Goal: Transaction & Acquisition: Purchase product/service

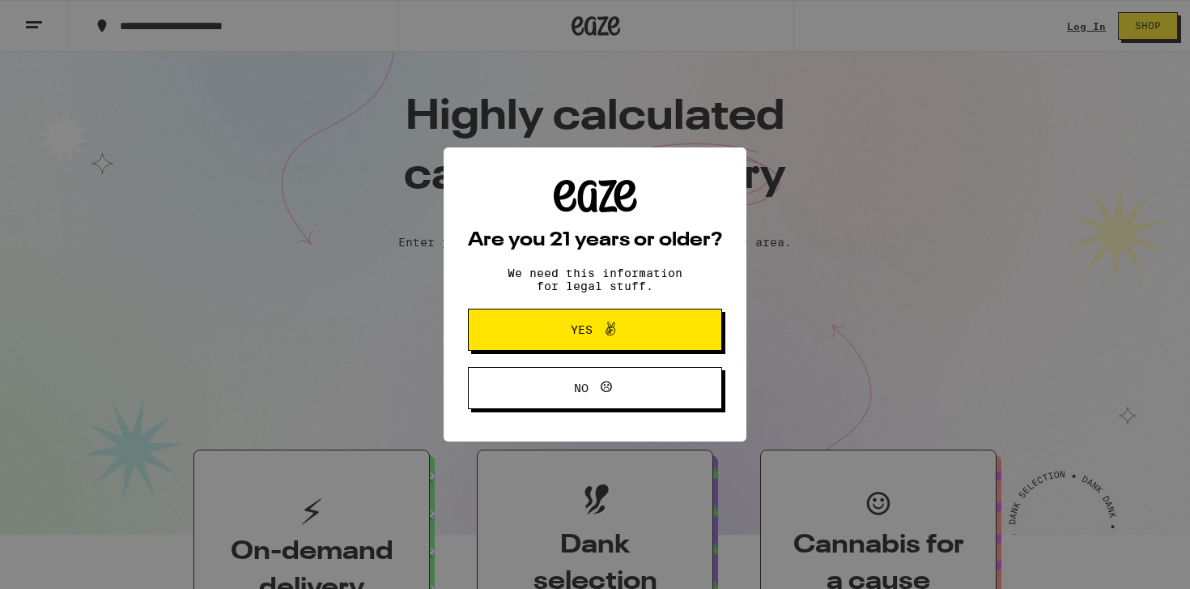
click at [612, 335] on icon at bounding box center [610, 328] width 19 height 19
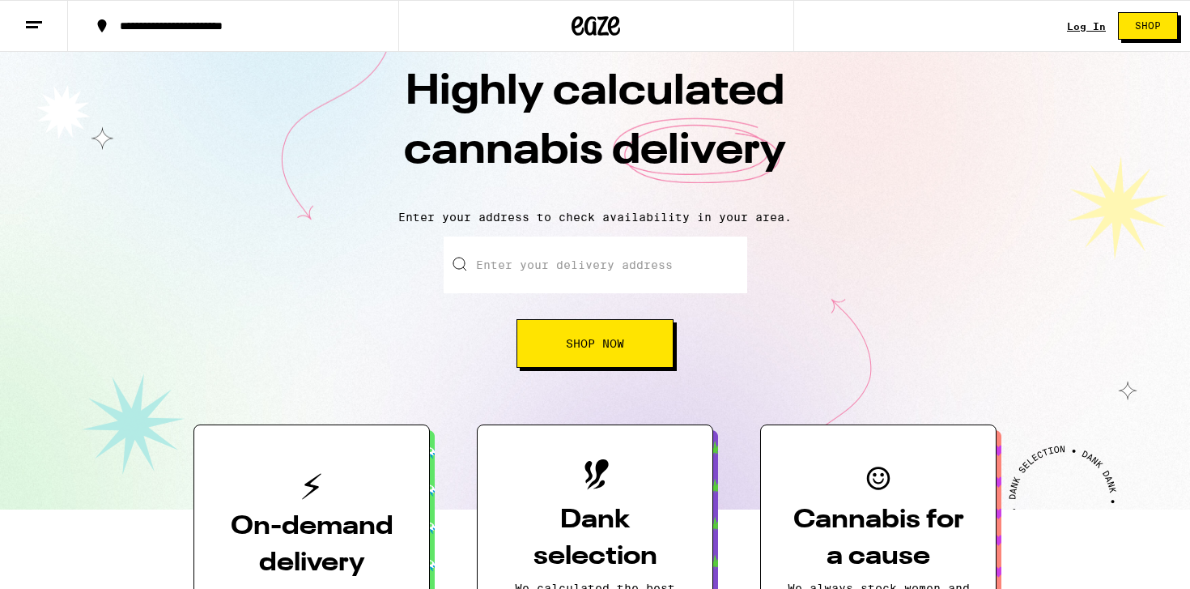
scroll to position [27, 0]
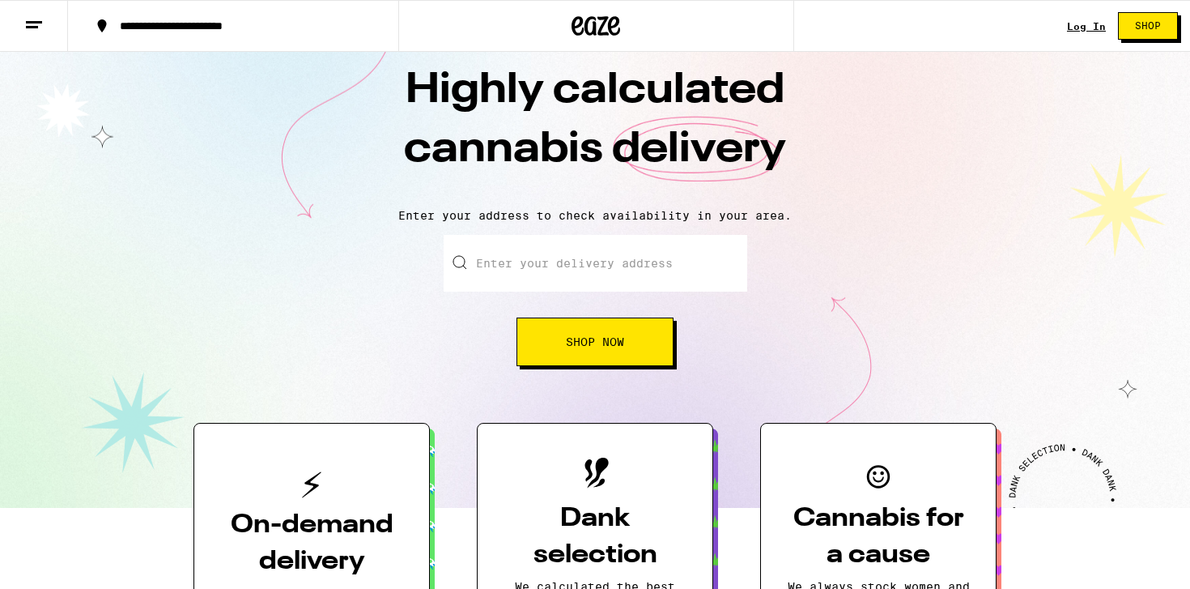
click at [1084, 28] on link "Log In" at bounding box center [1086, 26] width 39 height 11
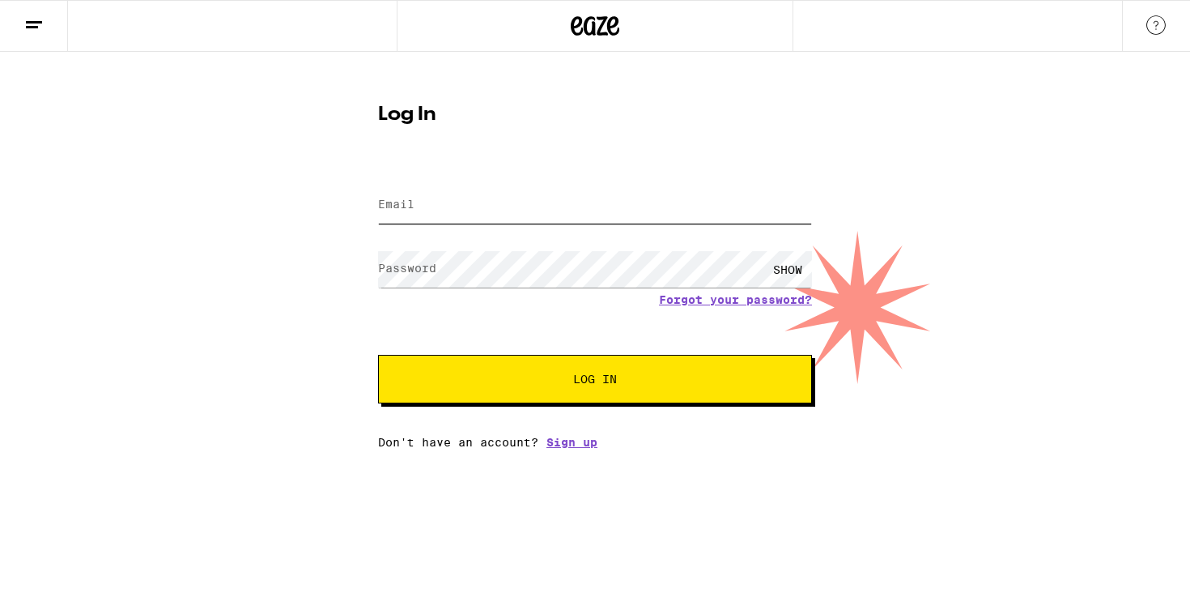
type input "[EMAIL_ADDRESS][DOMAIN_NAME]"
click at [554, 217] on input "[EMAIL_ADDRESS][DOMAIN_NAME]" at bounding box center [595, 205] width 434 height 36
click at [592, 393] on button "Log In" at bounding box center [595, 379] width 434 height 49
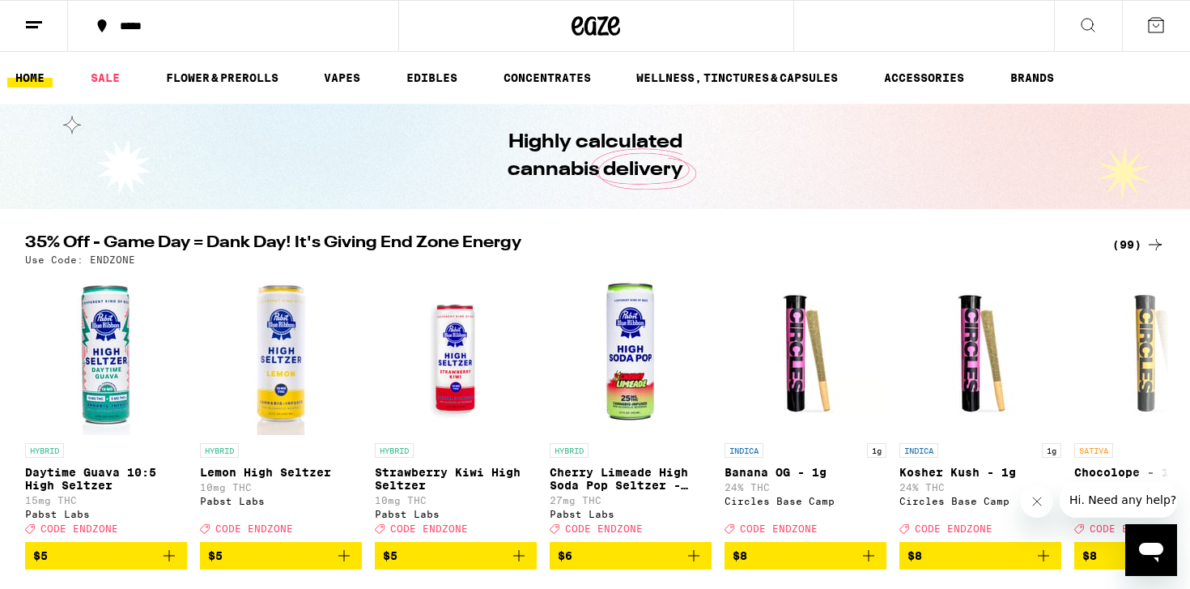
scroll to position [16, 0]
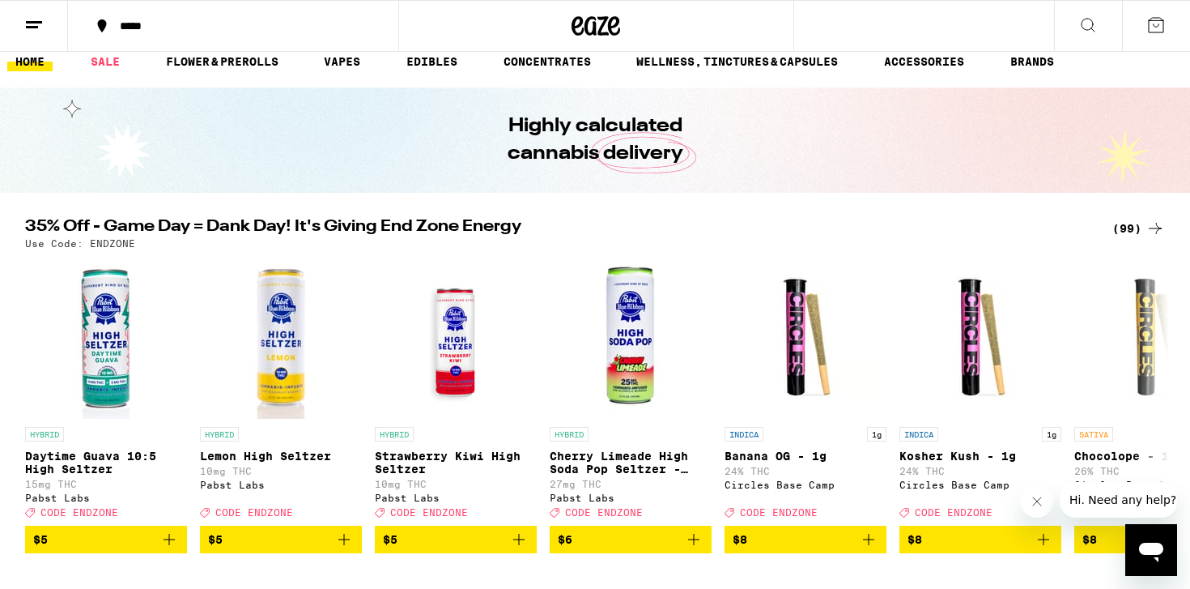
click at [129, 20] on div "*****" at bounding box center [243, 25] width 262 height 11
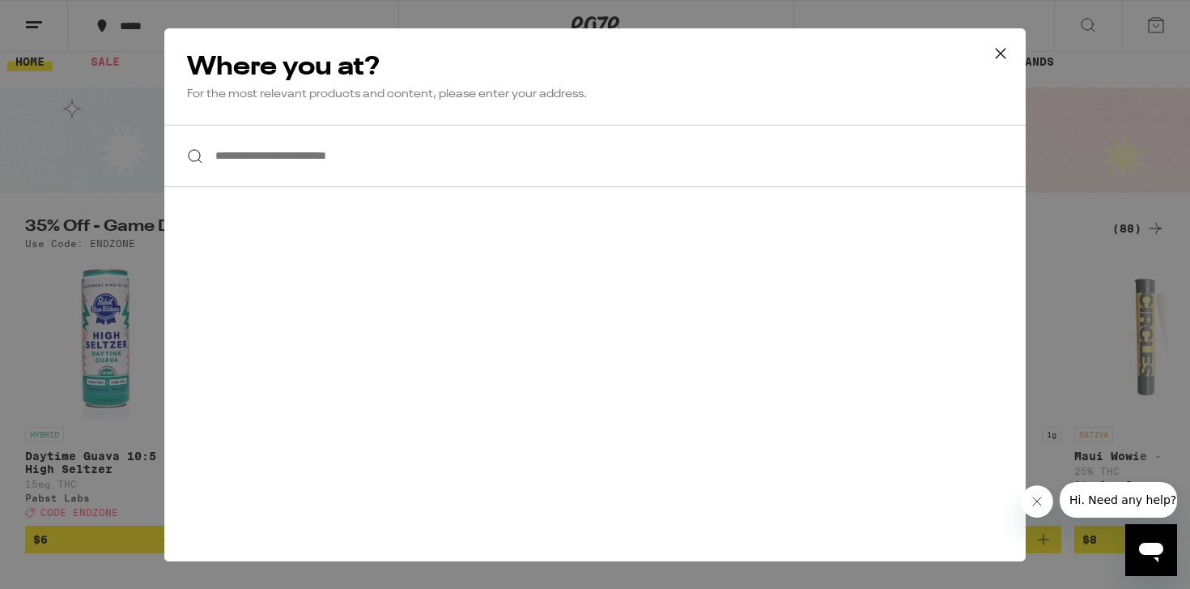
click at [317, 165] on input "**********" at bounding box center [595, 156] width 862 height 62
click at [317, 165] on input "*" at bounding box center [595, 156] width 862 height 62
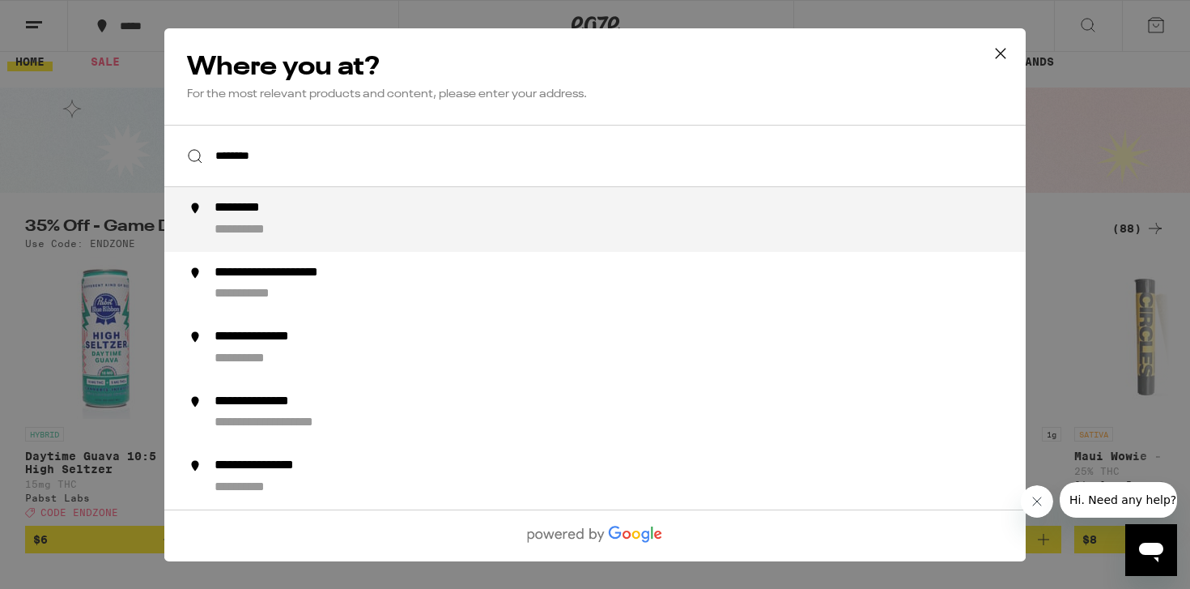
click at [282, 219] on div "**********" at bounding box center [628, 219] width 826 height 39
type input "**********"
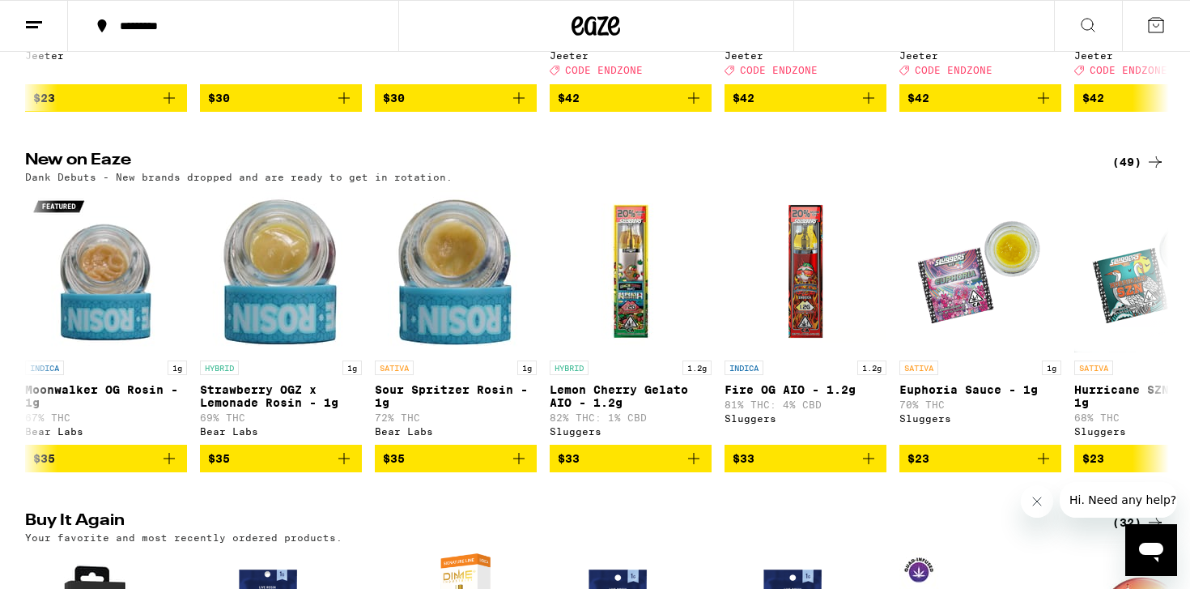
scroll to position [0, 0]
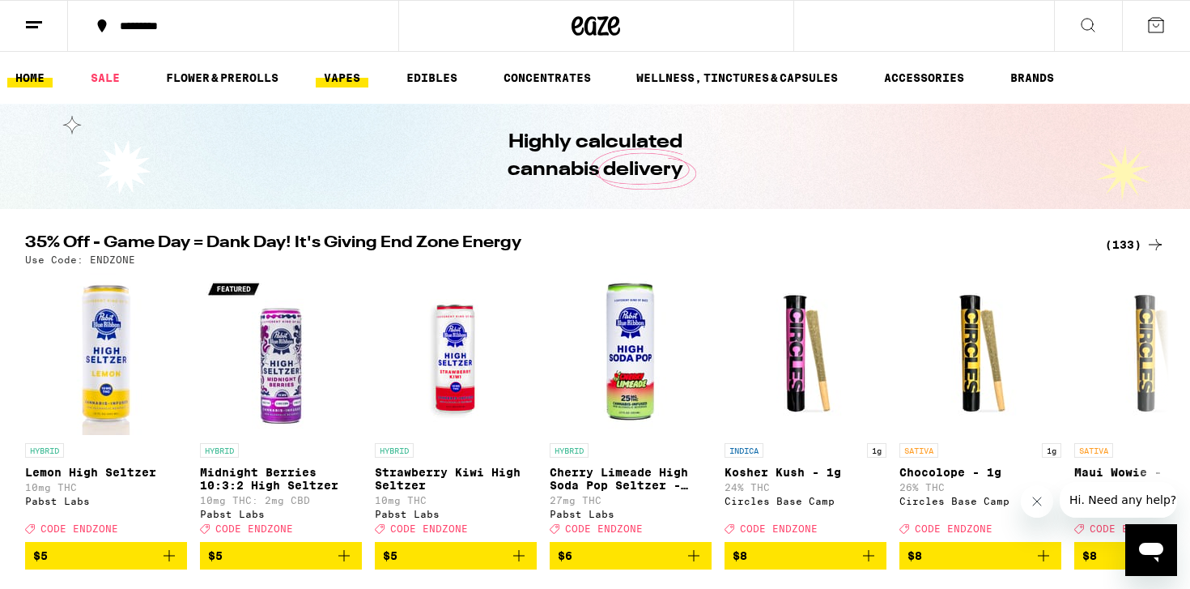
click at [355, 74] on link "VAPES" at bounding box center [342, 77] width 53 height 19
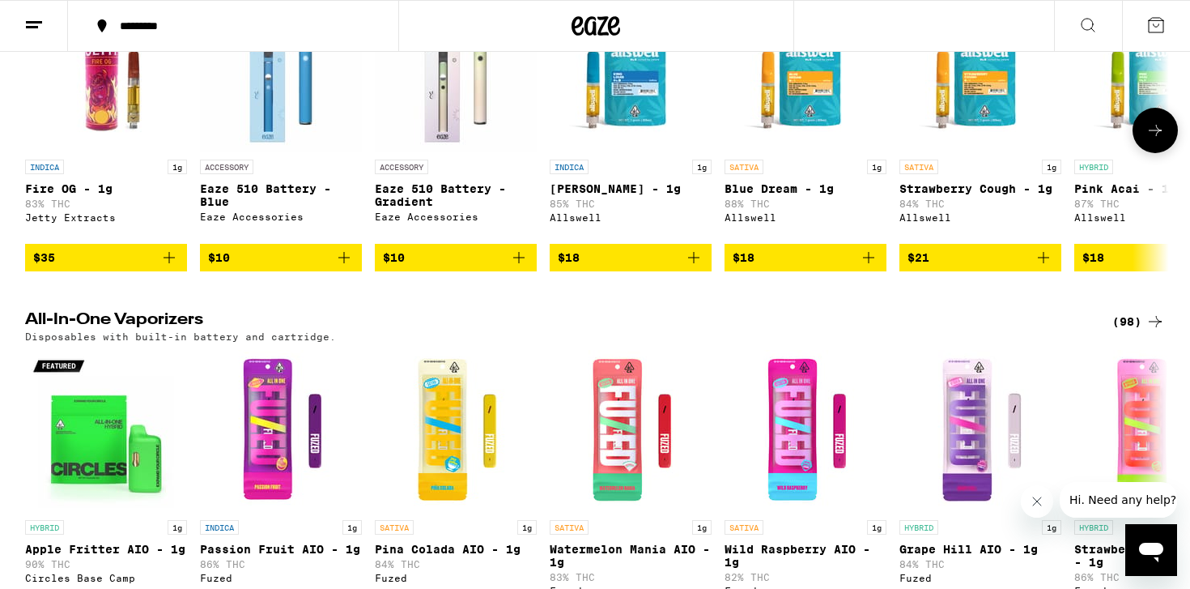
scroll to position [640, 0]
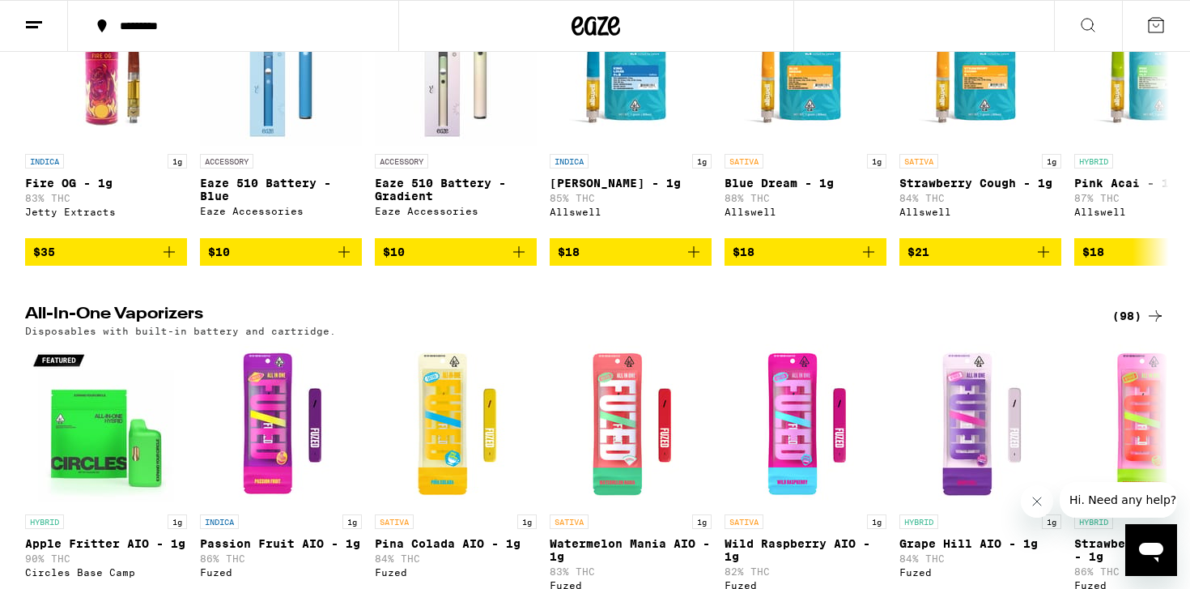
click at [1131, 326] on div "(98)" at bounding box center [1139, 315] width 53 height 19
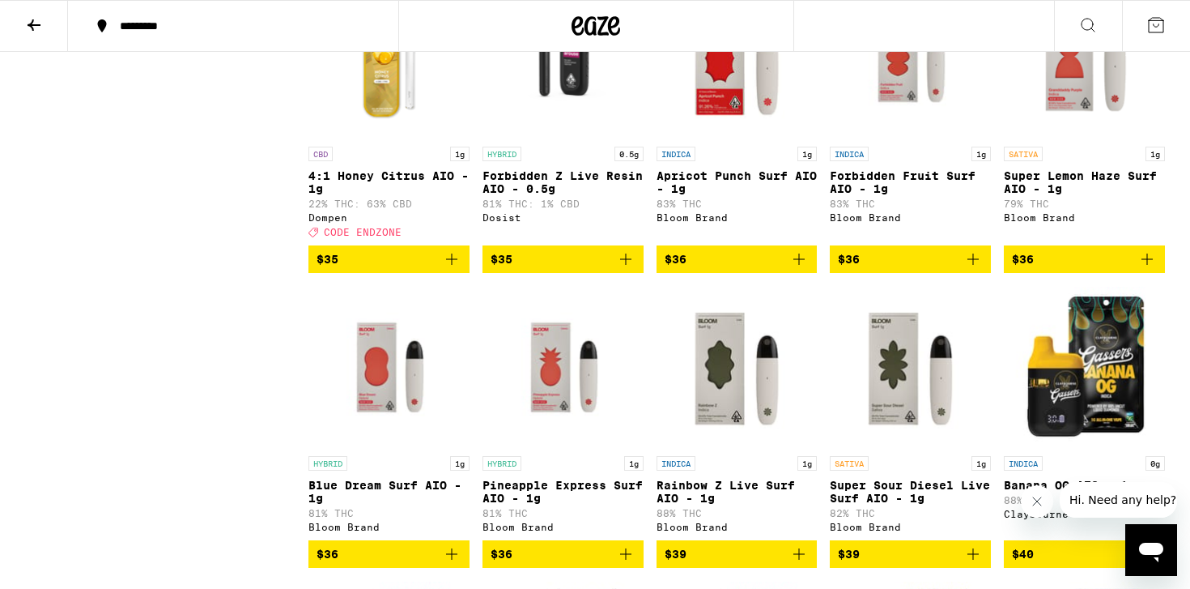
scroll to position [4132, 0]
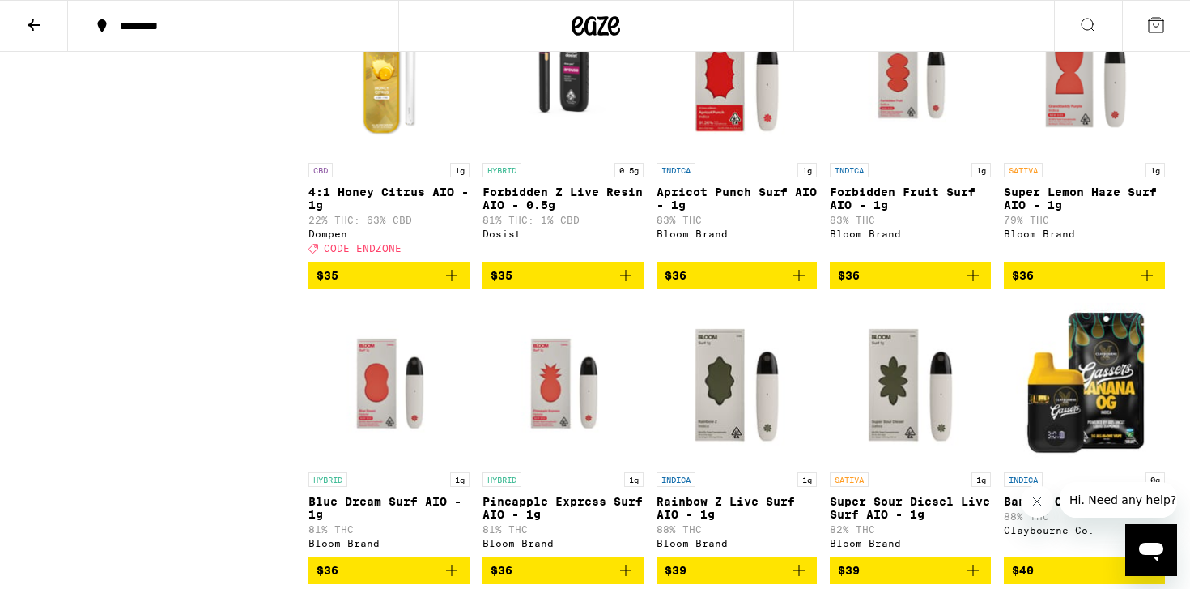
click at [32, 34] on button at bounding box center [34, 26] width 68 height 51
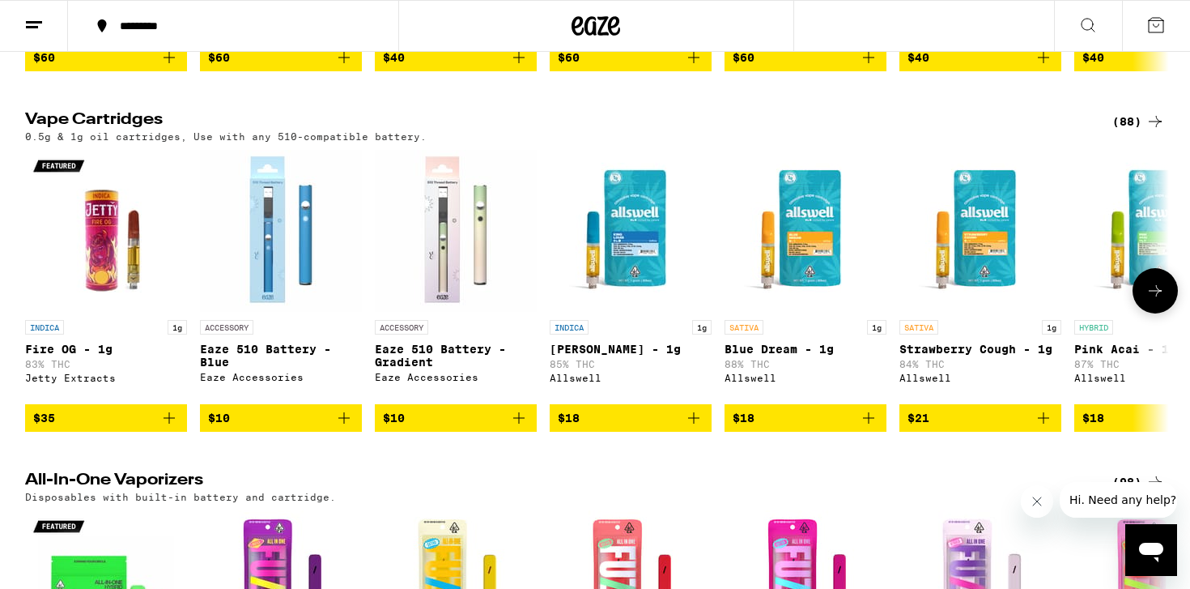
scroll to position [472, 0]
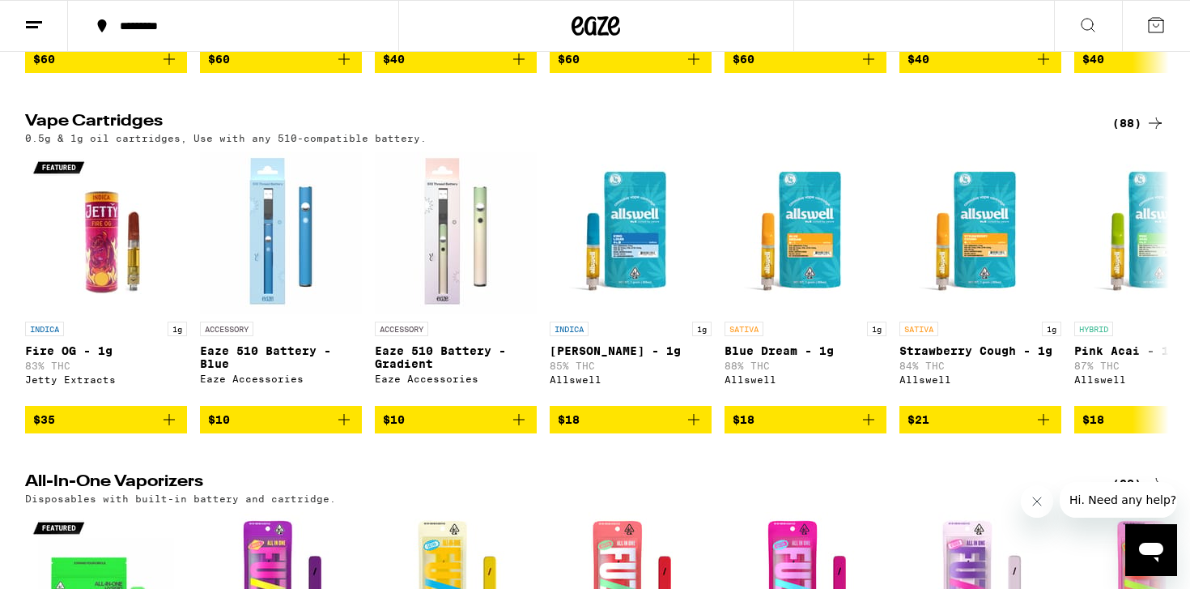
click at [1129, 130] on div "(88)" at bounding box center [1139, 122] width 53 height 19
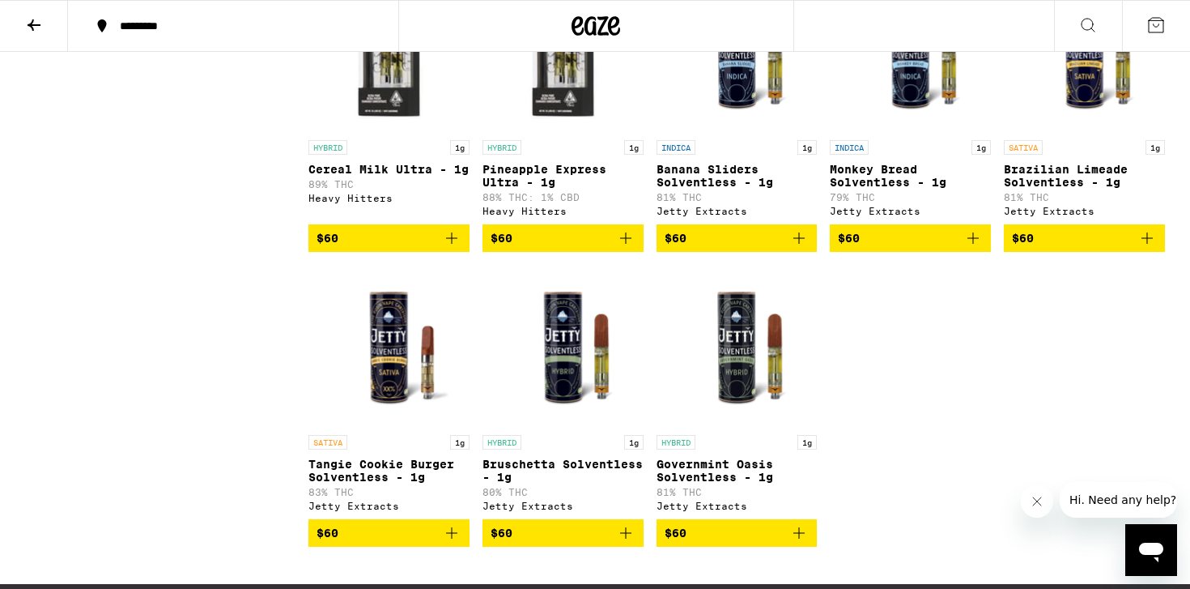
scroll to position [4992, 0]
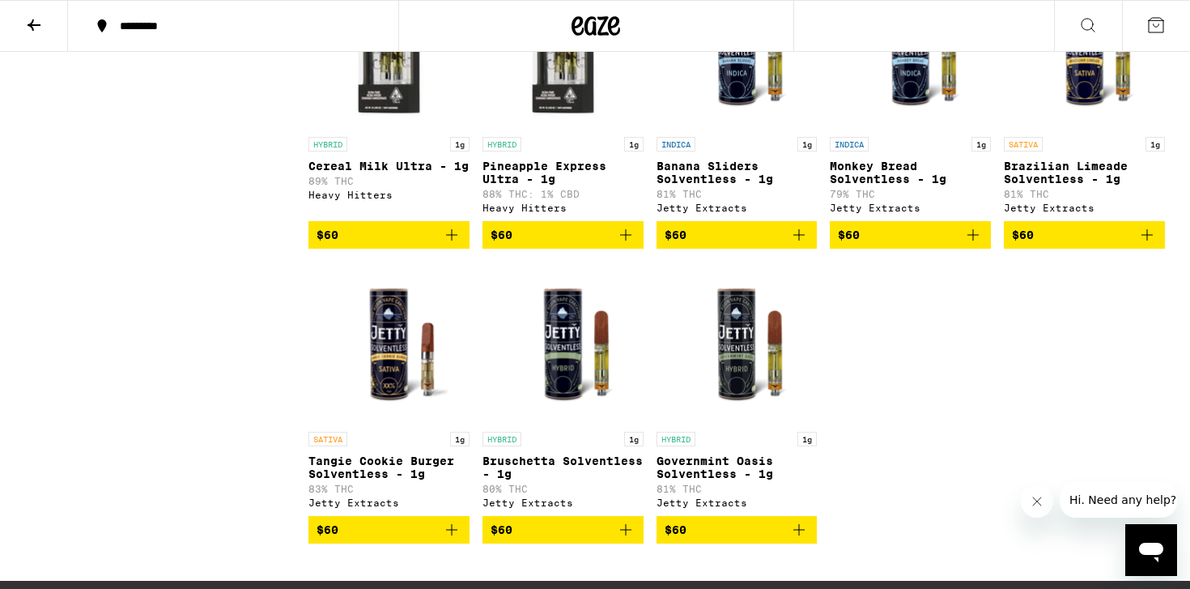
click at [1148, 245] on icon "Add to bag" at bounding box center [1147, 234] width 19 height 19
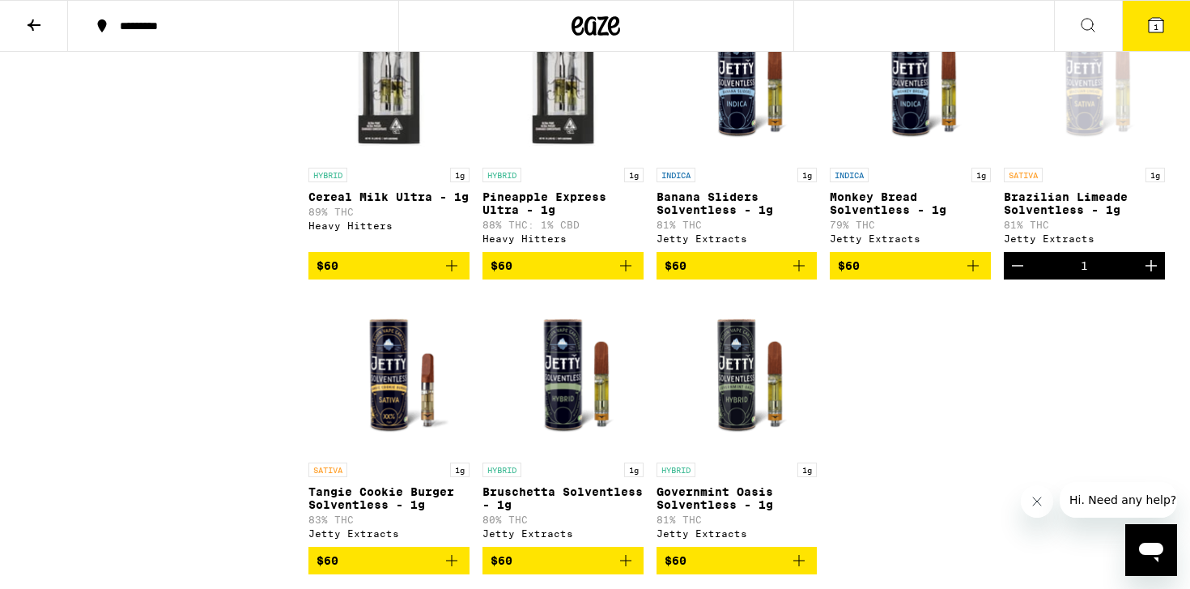
scroll to position [4961, 0]
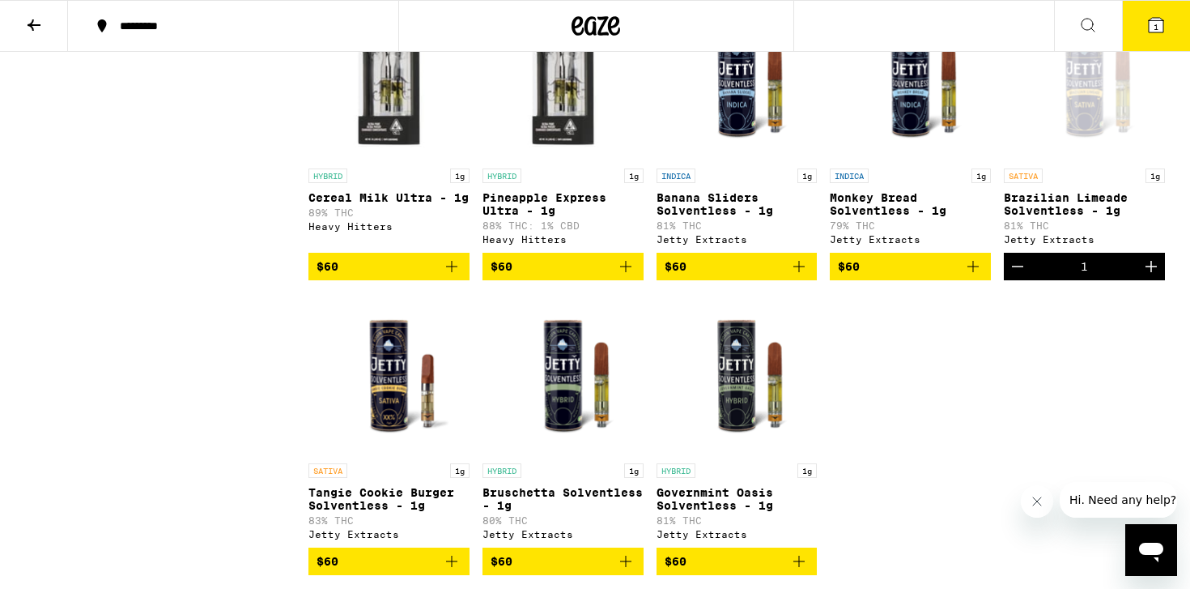
click at [969, 253] on link "INDICA 1g Monkey Bread Solventless - 1g 79% THC Jetty Extracts" at bounding box center [910, 125] width 161 height 254
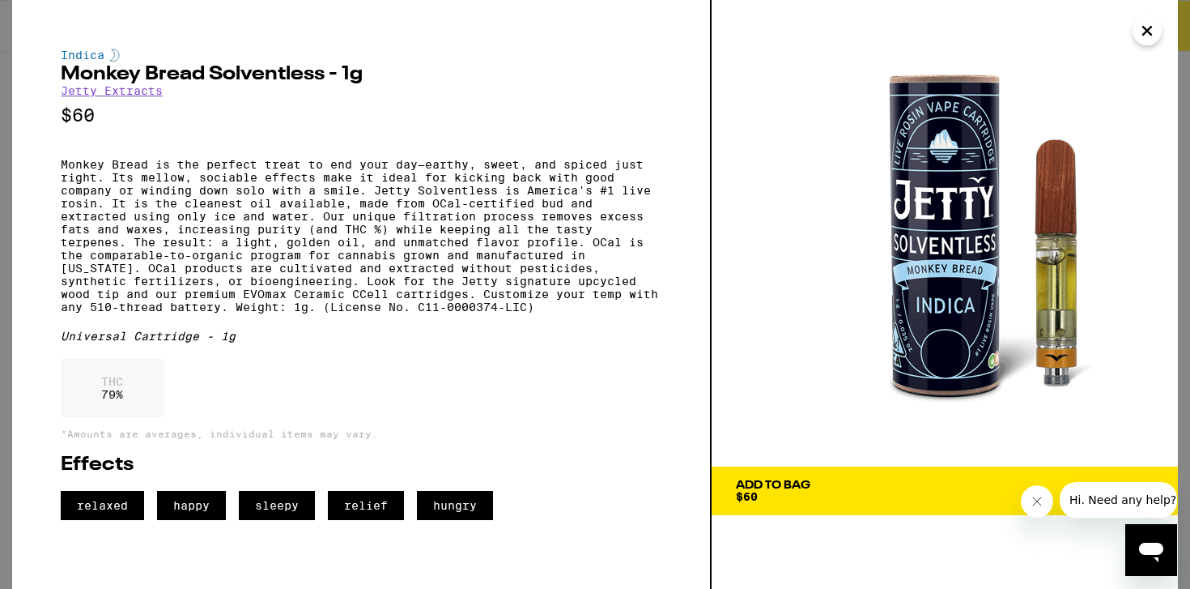
click at [1143, 25] on icon "Close" at bounding box center [1147, 31] width 19 height 24
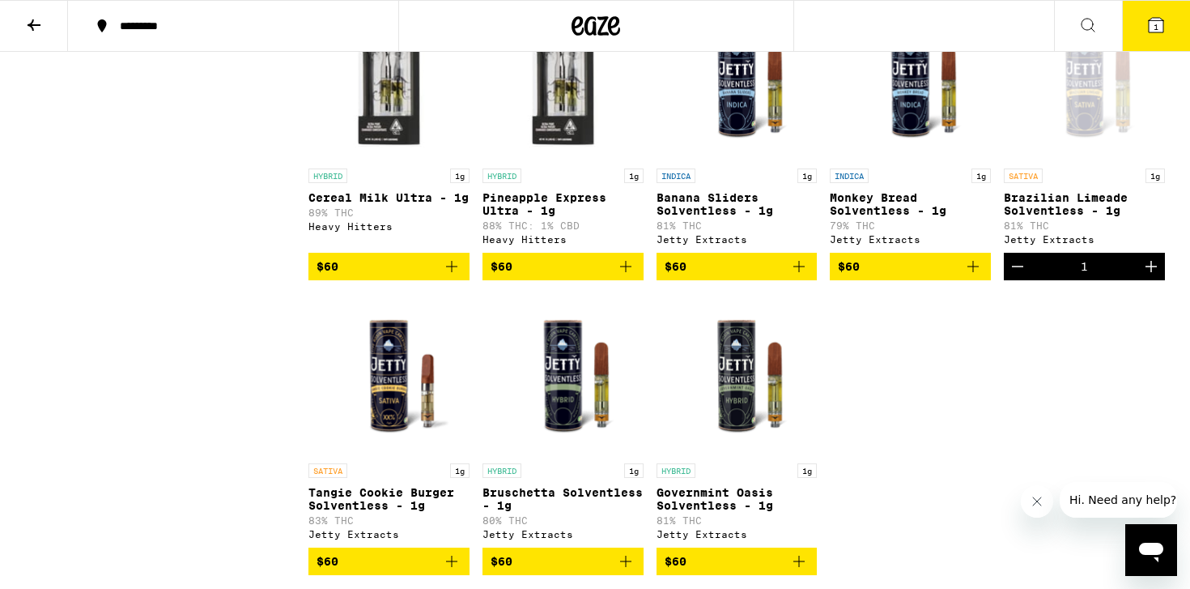
click at [973, 272] on icon "Add to bag" at bounding box center [973, 266] width 11 height 11
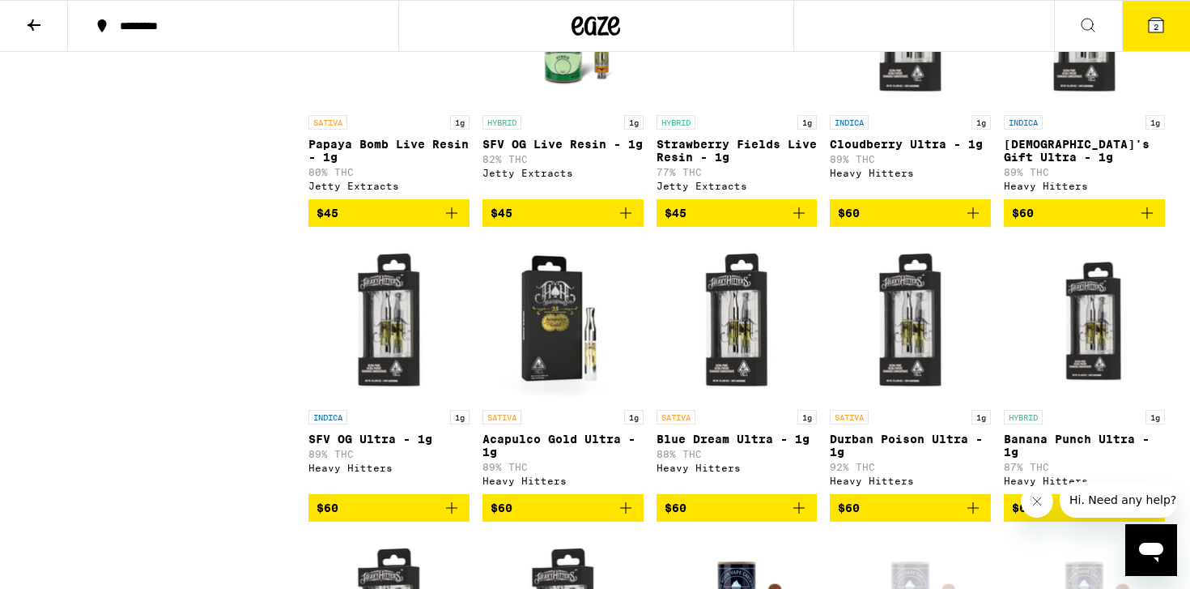
scroll to position [4428, 0]
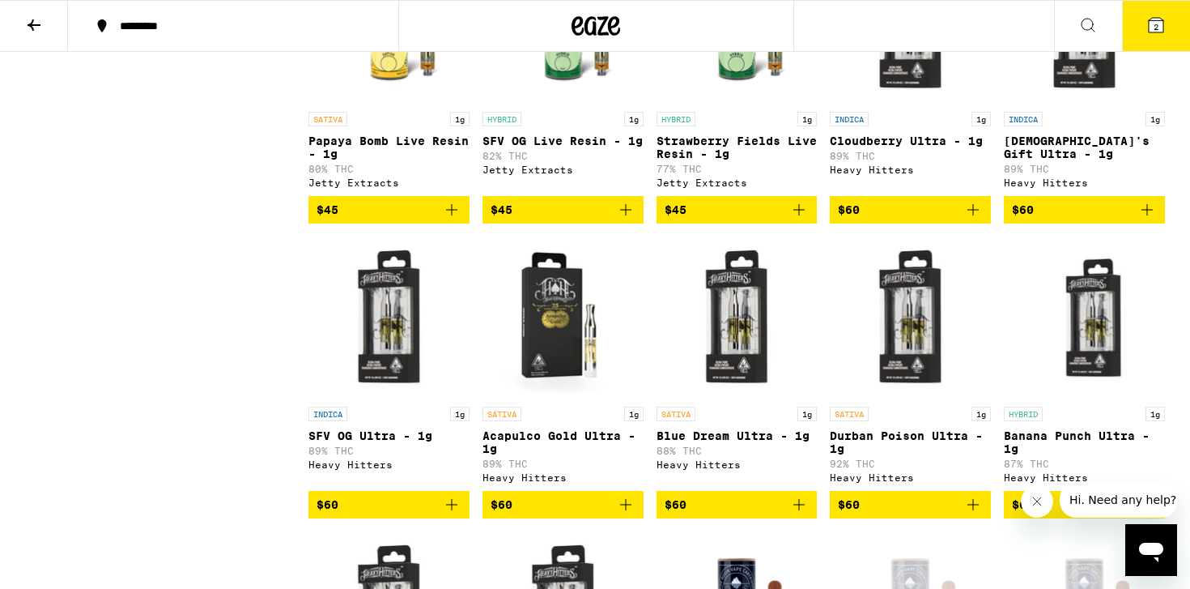
click at [1147, 215] on icon "Add to bag" at bounding box center [1147, 209] width 11 height 11
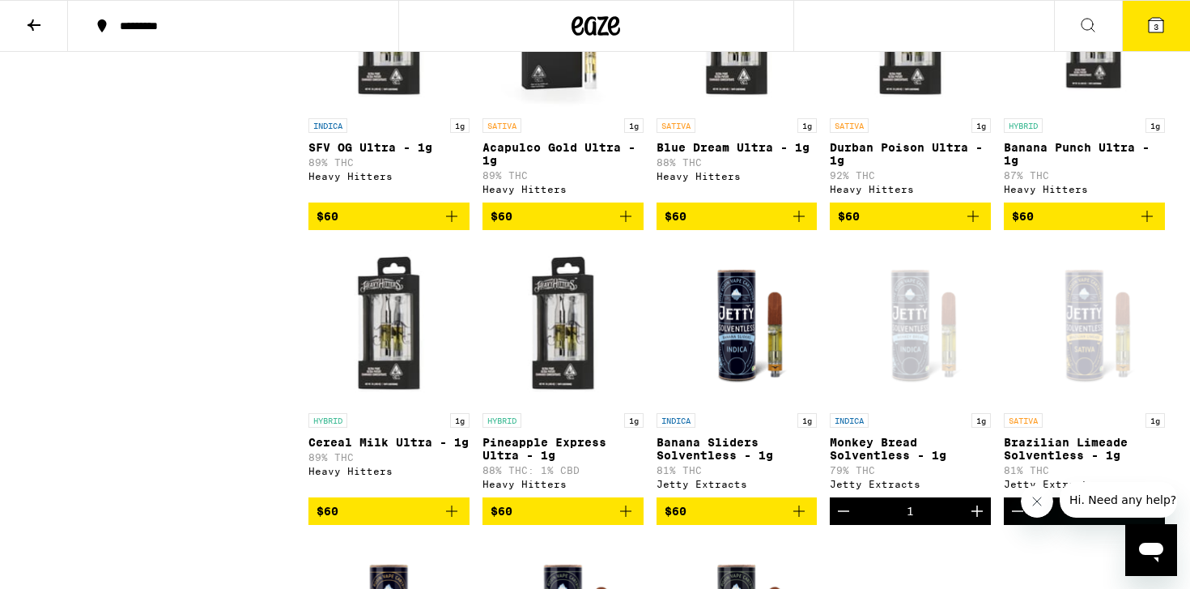
scroll to position [4731, 0]
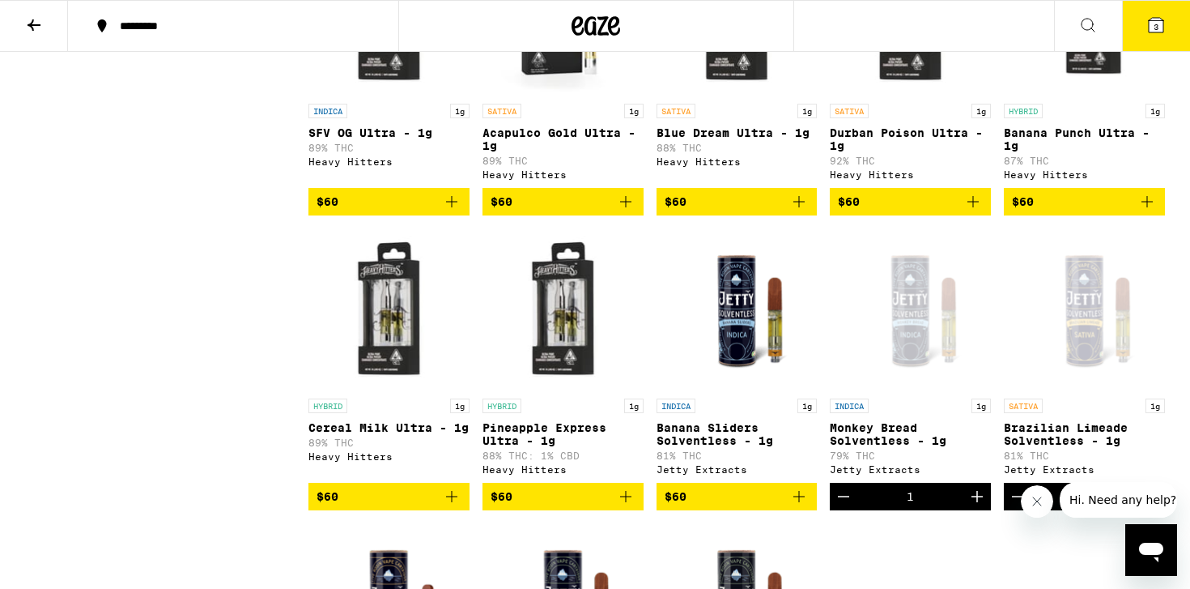
click at [971, 211] on icon "Add to bag" at bounding box center [973, 201] width 19 height 19
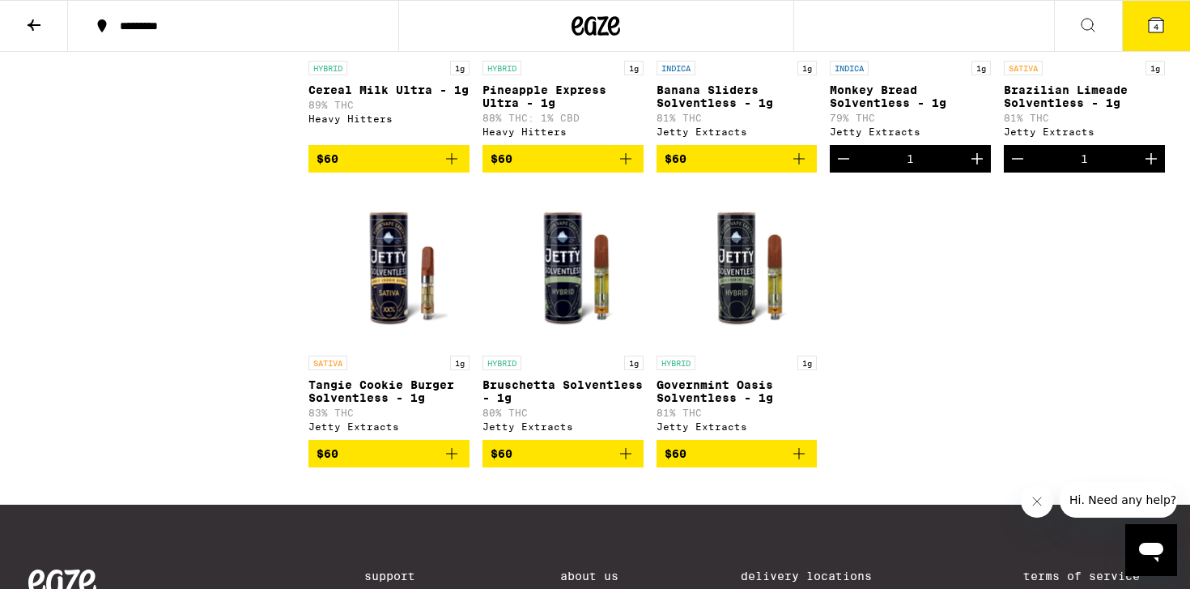
scroll to position [5070, 0]
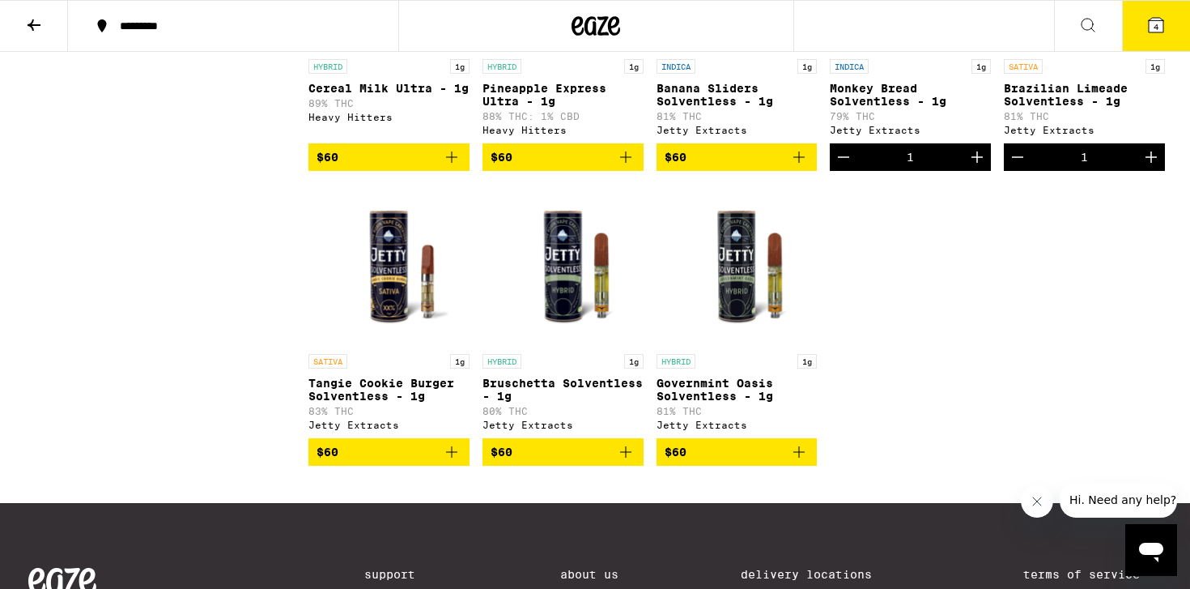
click at [620, 167] on icon "Add to bag" at bounding box center [625, 156] width 19 height 19
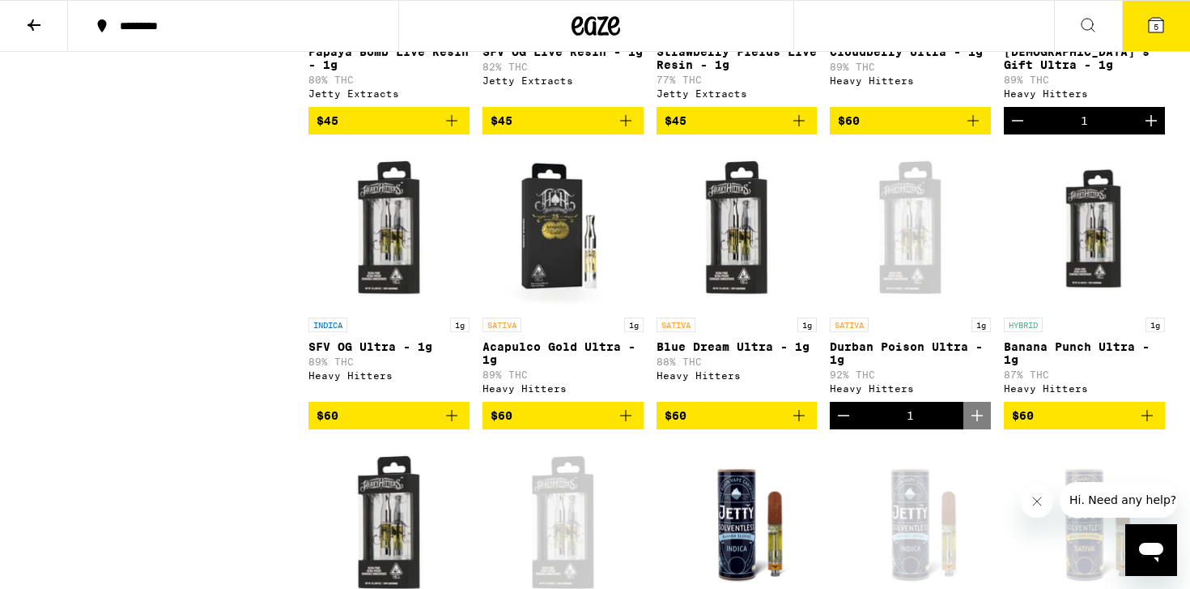
scroll to position [4395, 0]
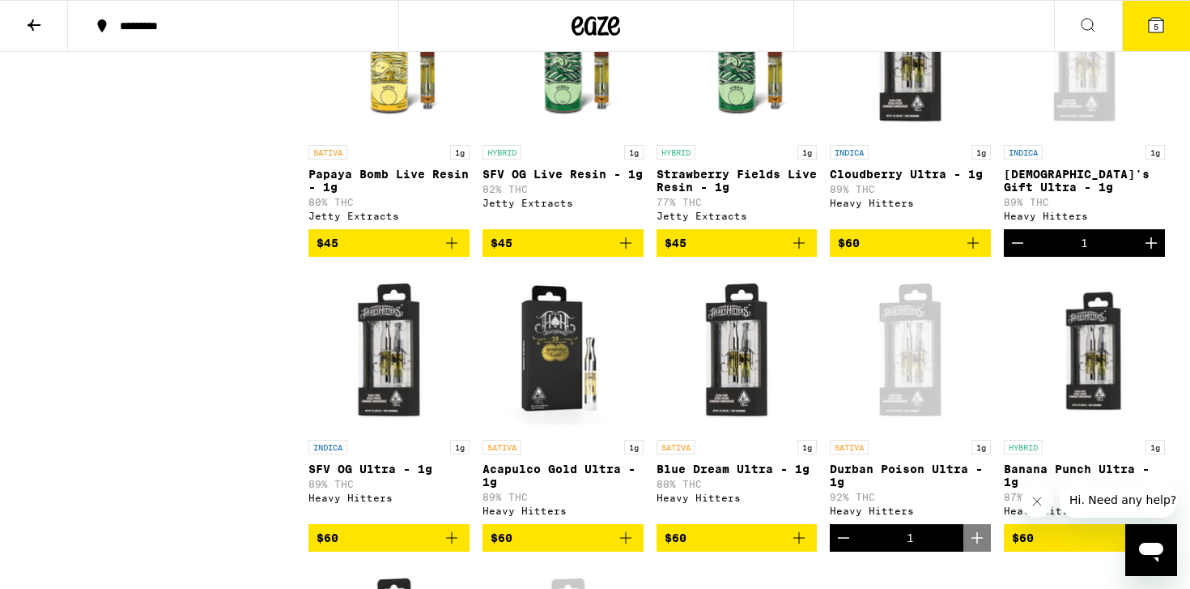
click at [24, 20] on icon at bounding box center [33, 24] width 19 height 19
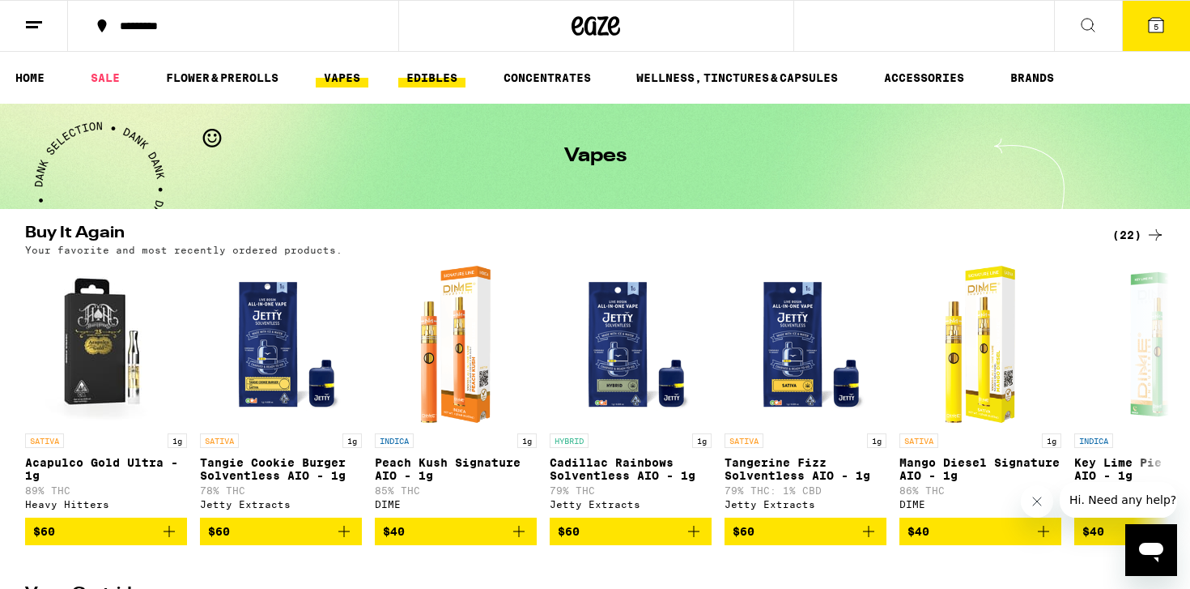
click at [430, 82] on link "EDIBLES" at bounding box center [431, 77] width 67 height 19
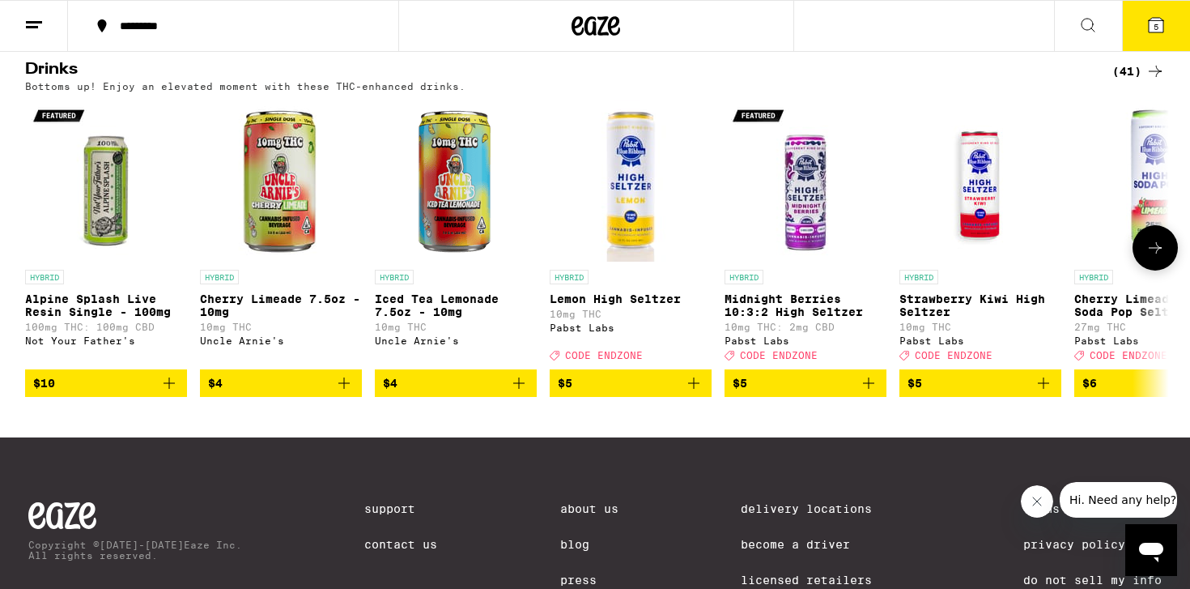
scroll to position [900, 0]
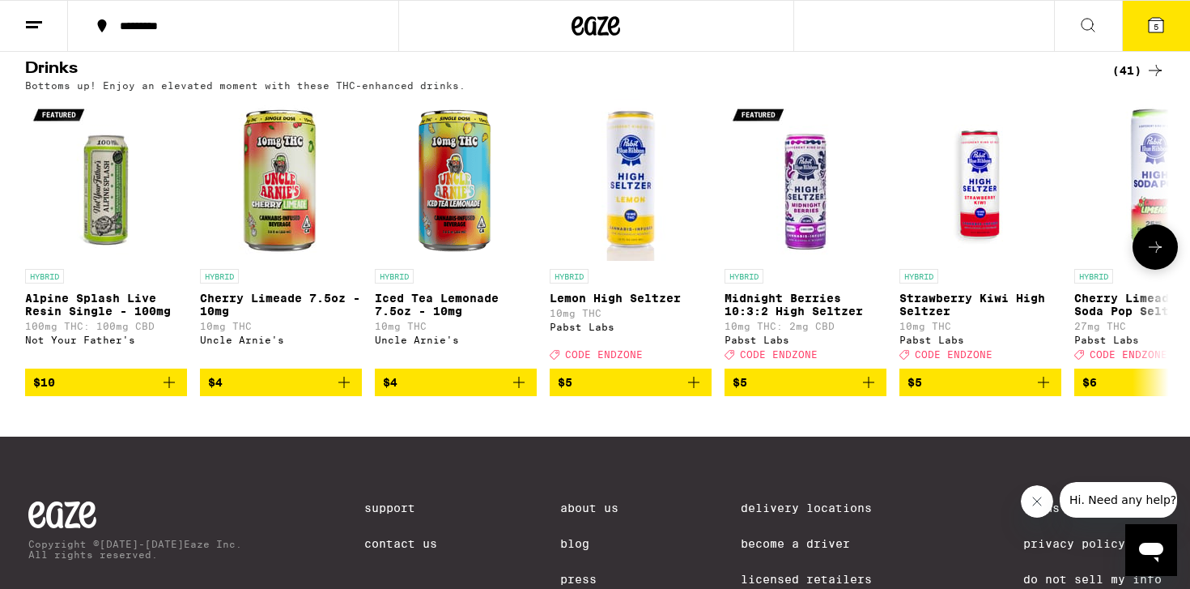
click at [1149, 257] on icon at bounding box center [1155, 246] width 19 height 19
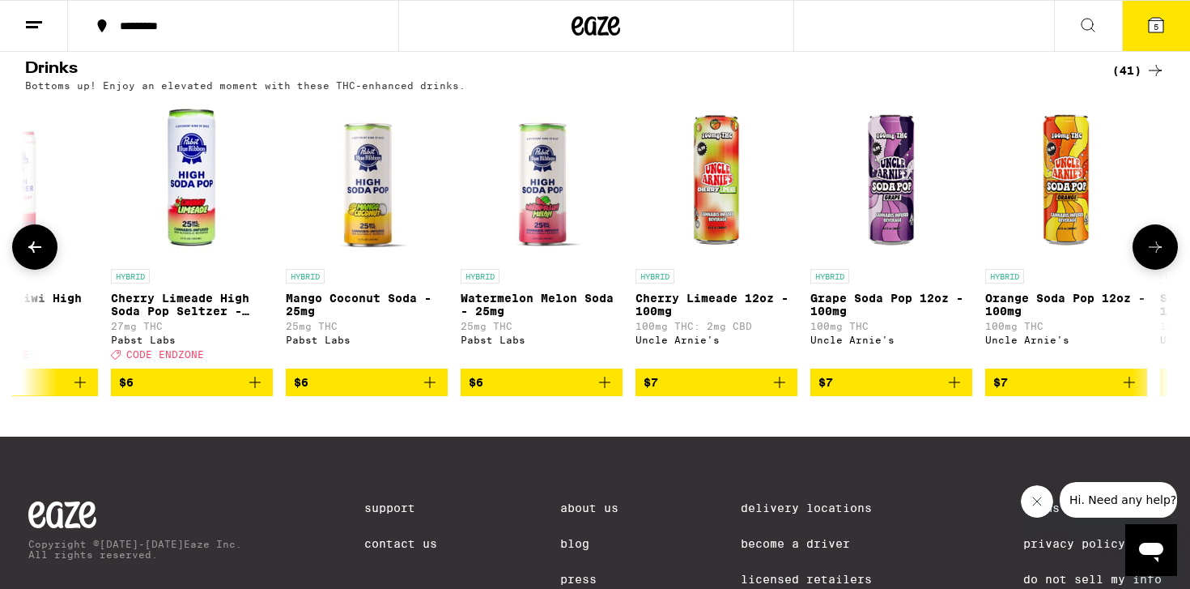
click at [1149, 257] on icon at bounding box center [1155, 246] width 19 height 19
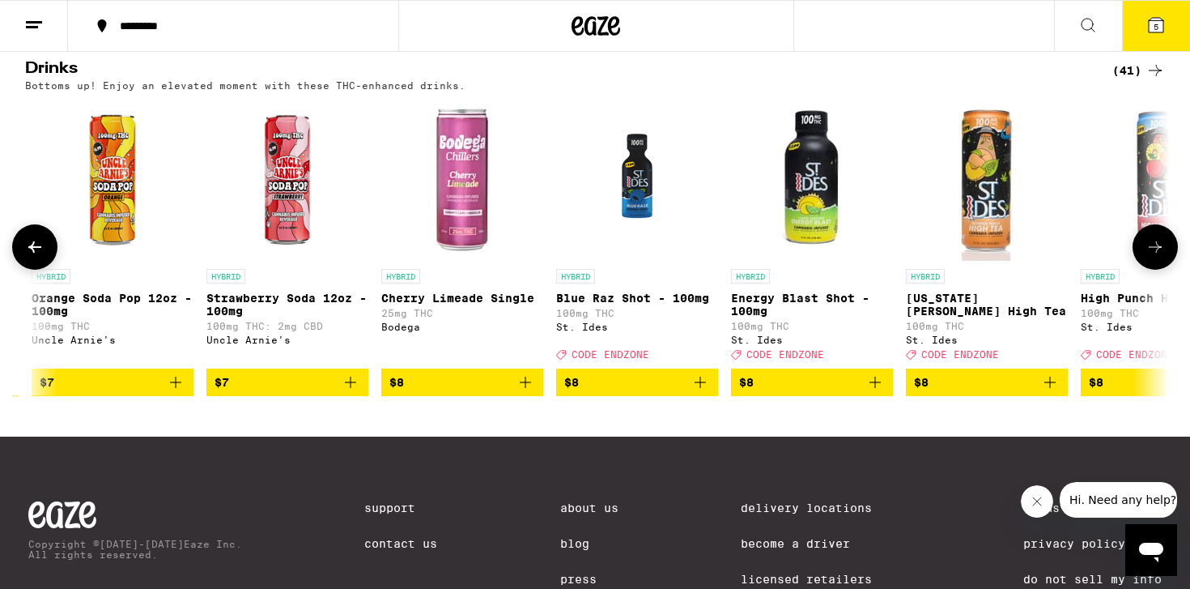
scroll to position [0, 1927]
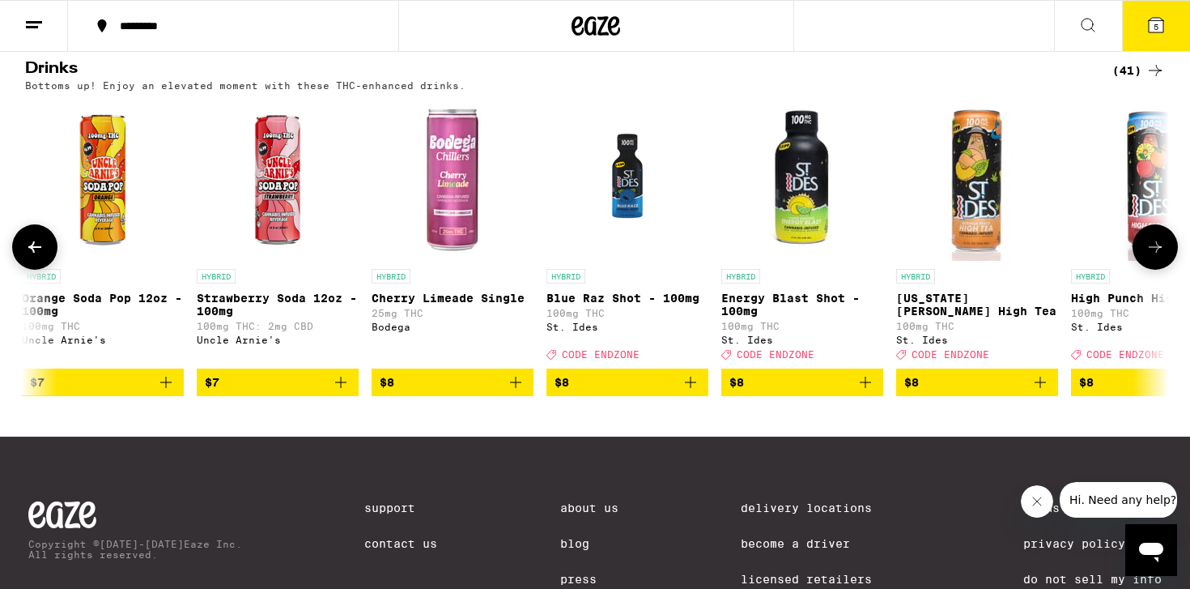
click at [1149, 257] on icon at bounding box center [1155, 246] width 19 height 19
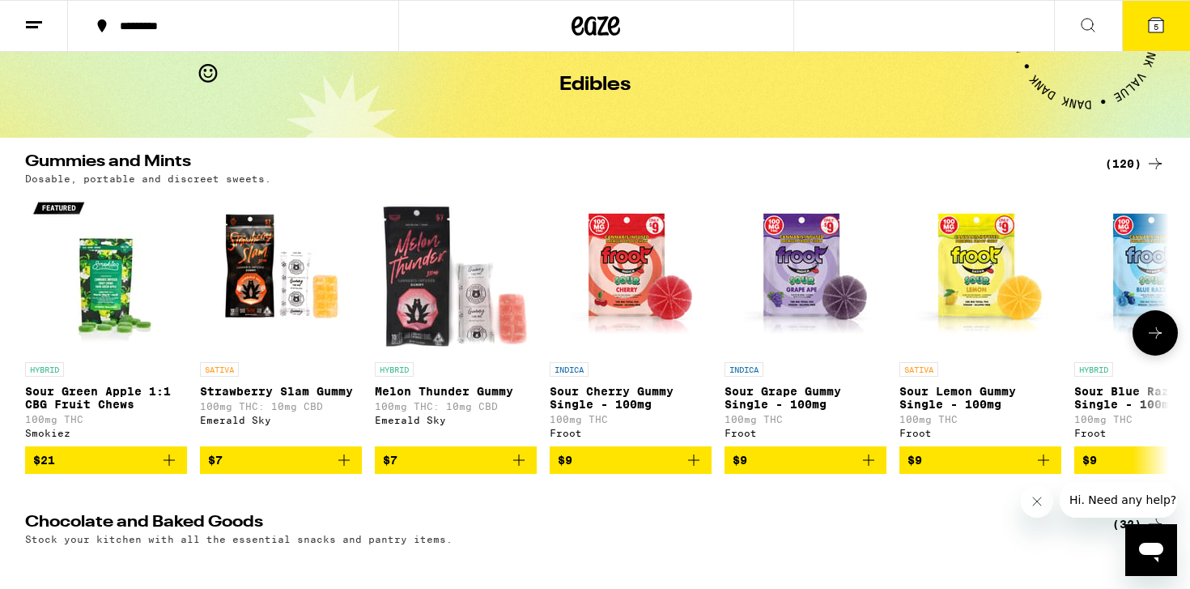
scroll to position [77, 0]
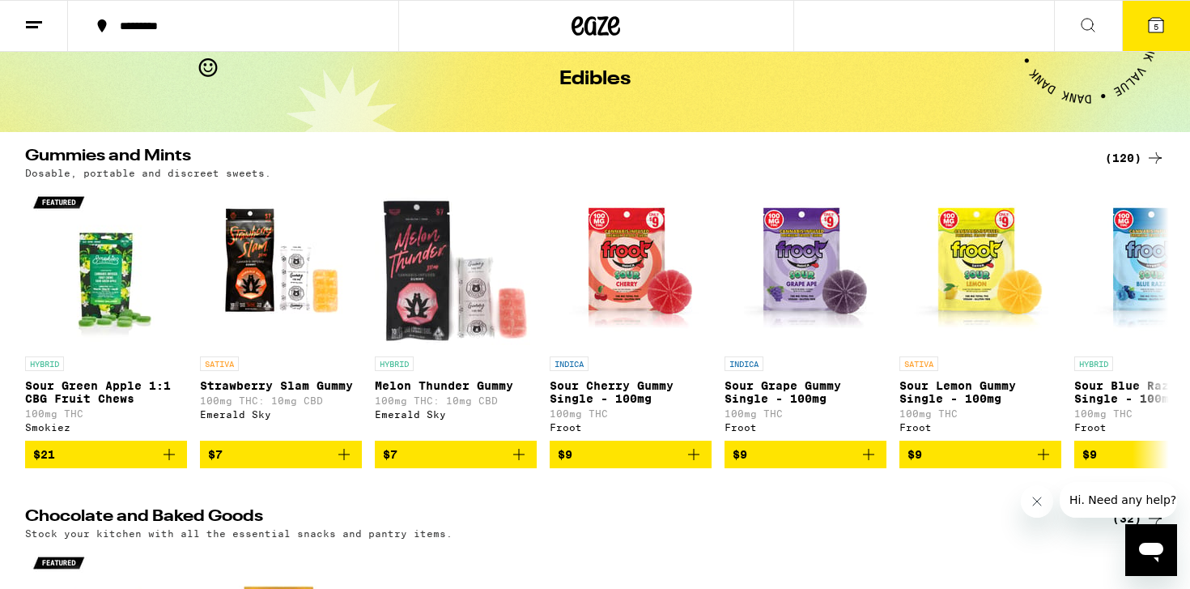
click at [1118, 156] on div "(120)" at bounding box center [1135, 157] width 60 height 19
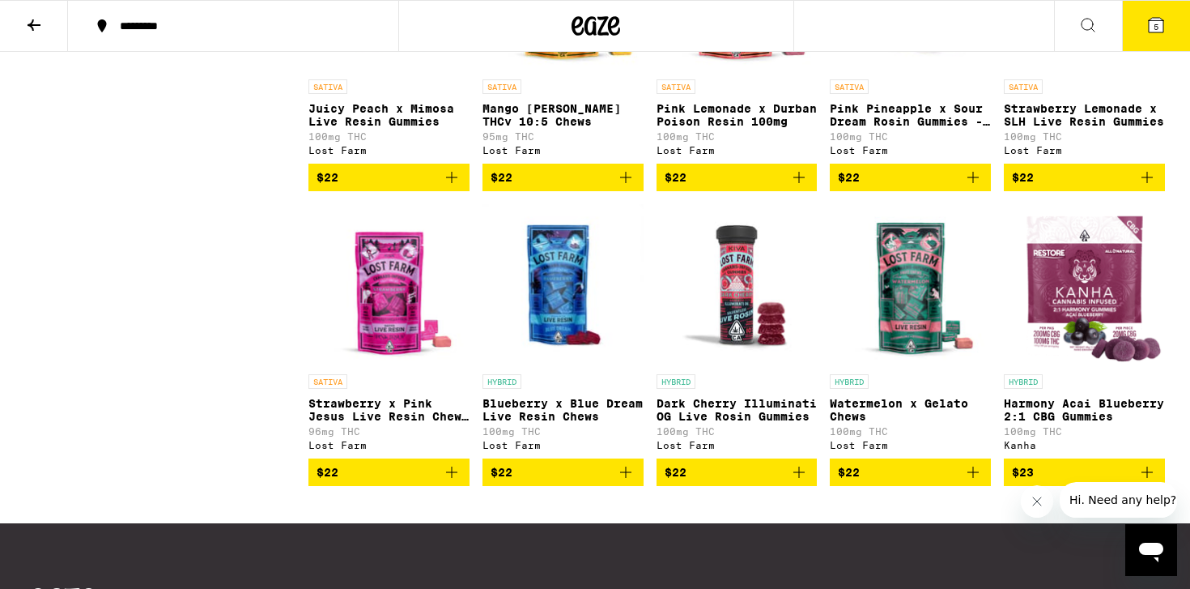
scroll to position [6889, 0]
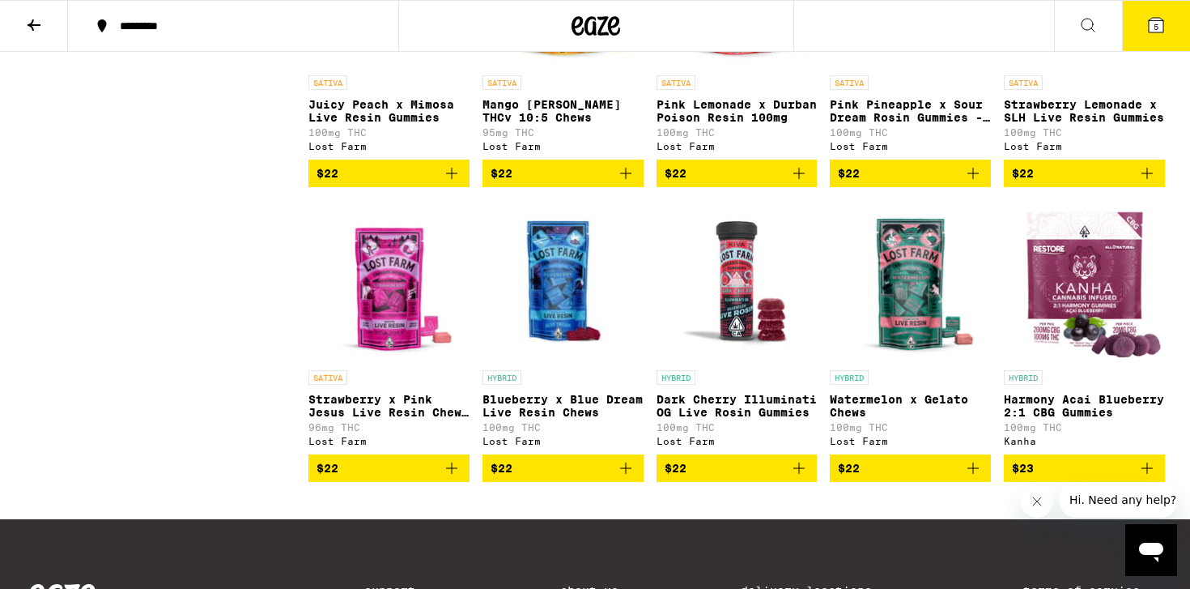
click at [973, 179] on icon "Add to bag" at bounding box center [973, 173] width 11 height 11
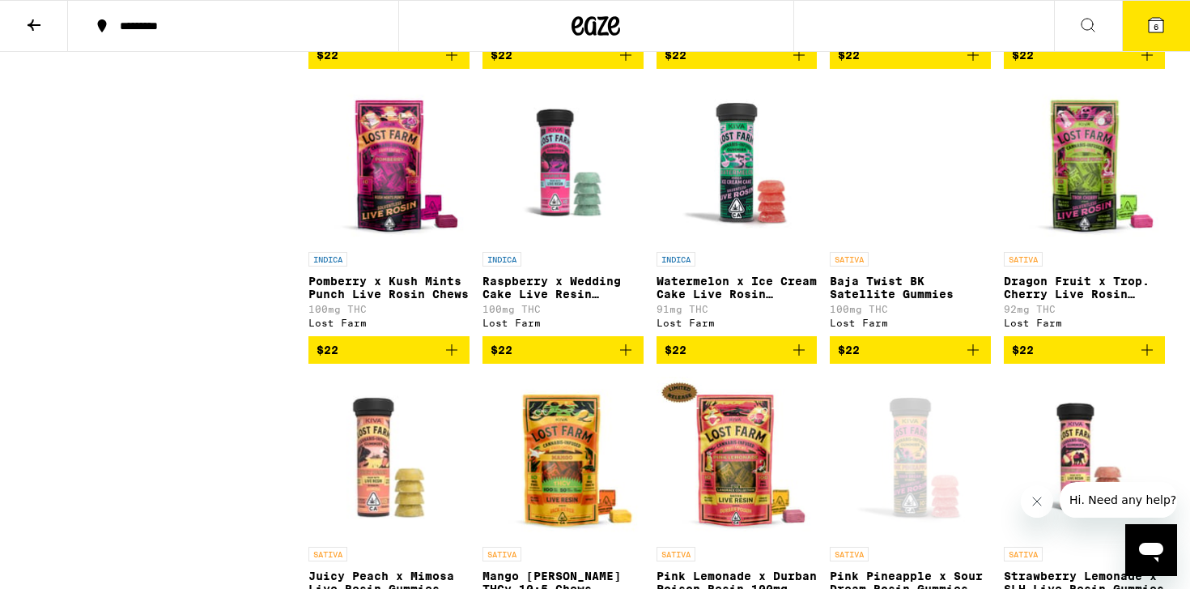
scroll to position [6440, 0]
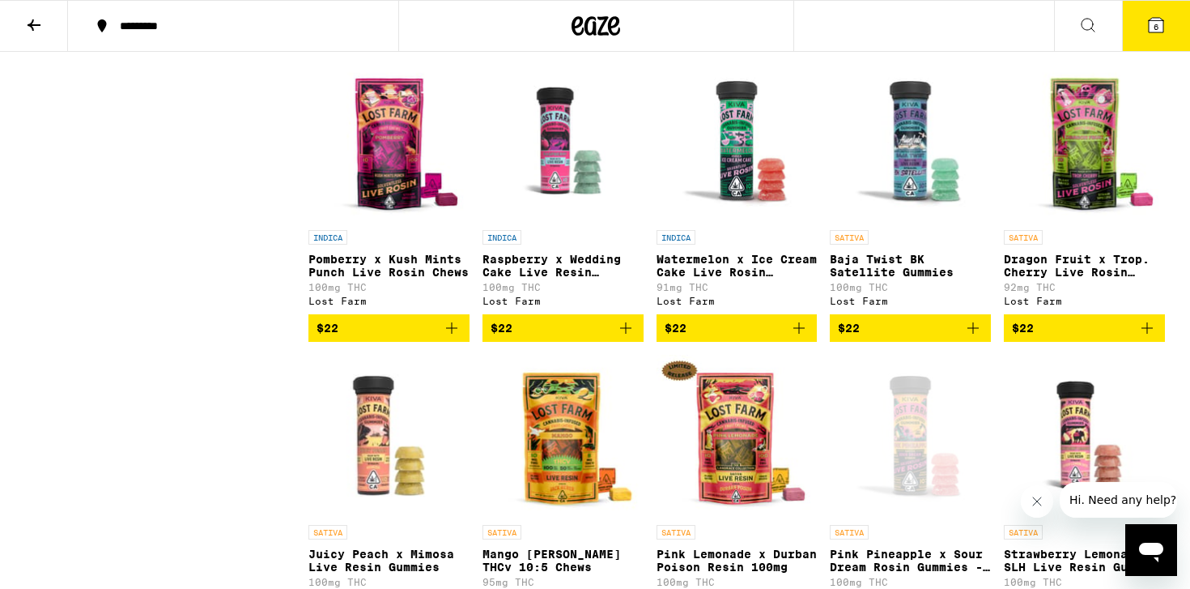
click at [970, 338] on icon "Add to bag" at bounding box center [973, 327] width 19 height 19
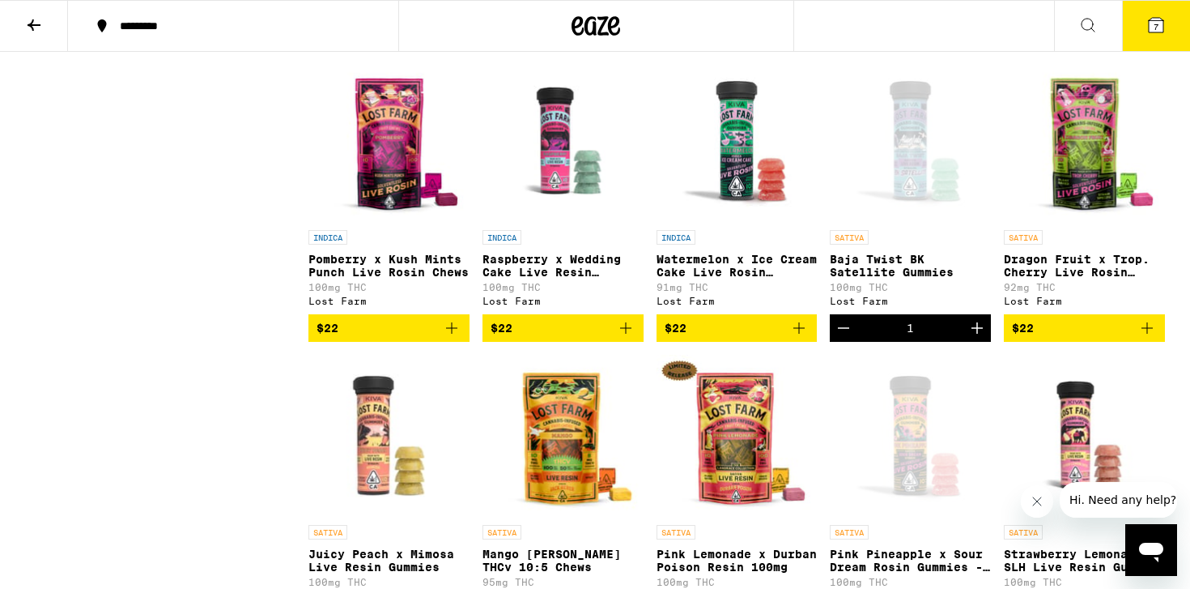
click at [1164, 23] on icon at bounding box center [1156, 25] width 15 height 15
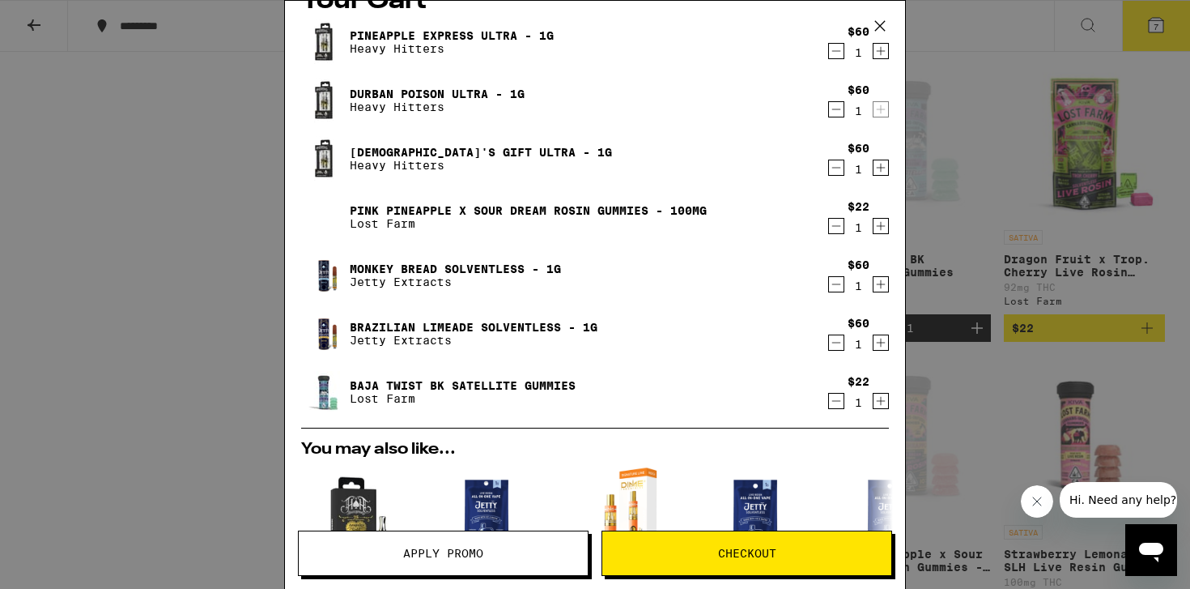
scroll to position [29, 0]
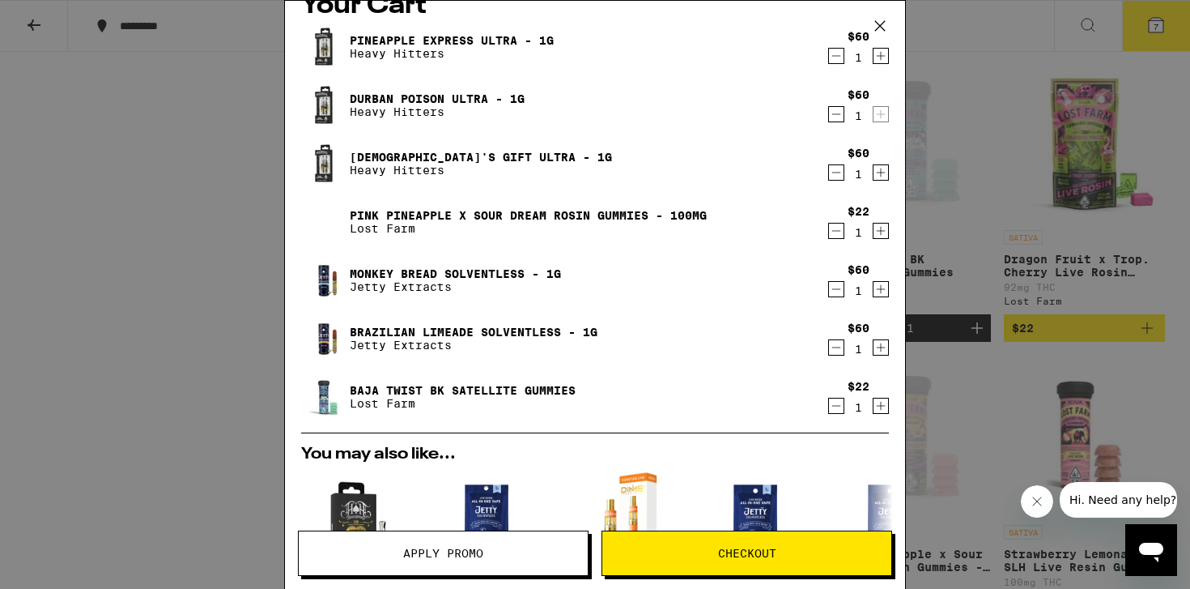
click at [836, 61] on icon "Decrement" at bounding box center [836, 55] width 15 height 19
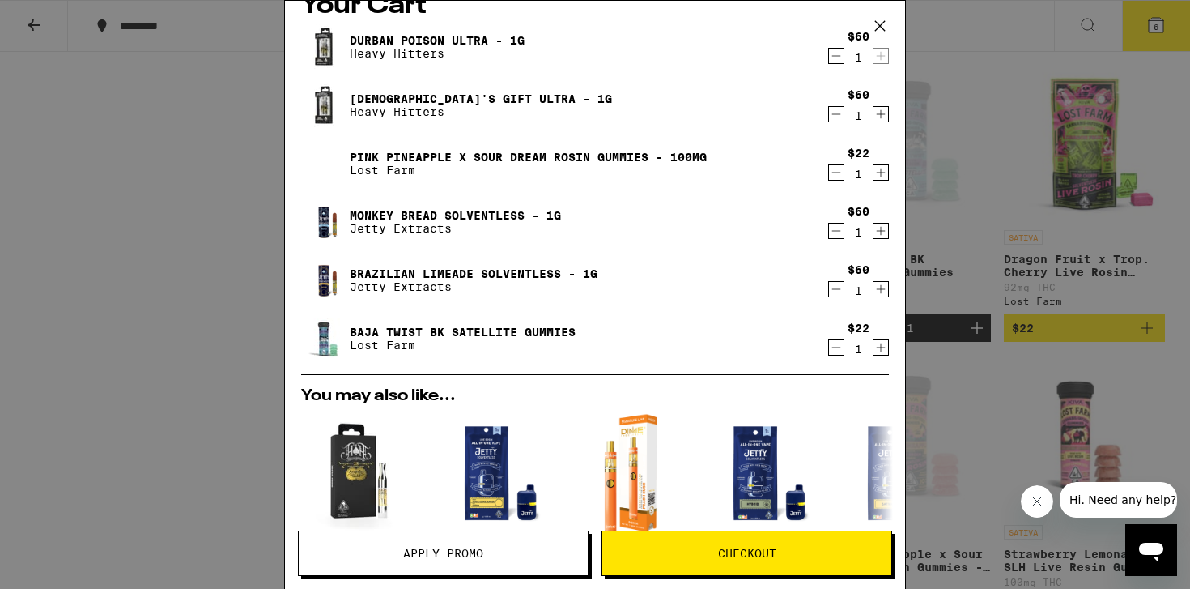
click at [475, 210] on link "Monkey Bread Solventless - 1g" at bounding box center [455, 215] width 211 height 13
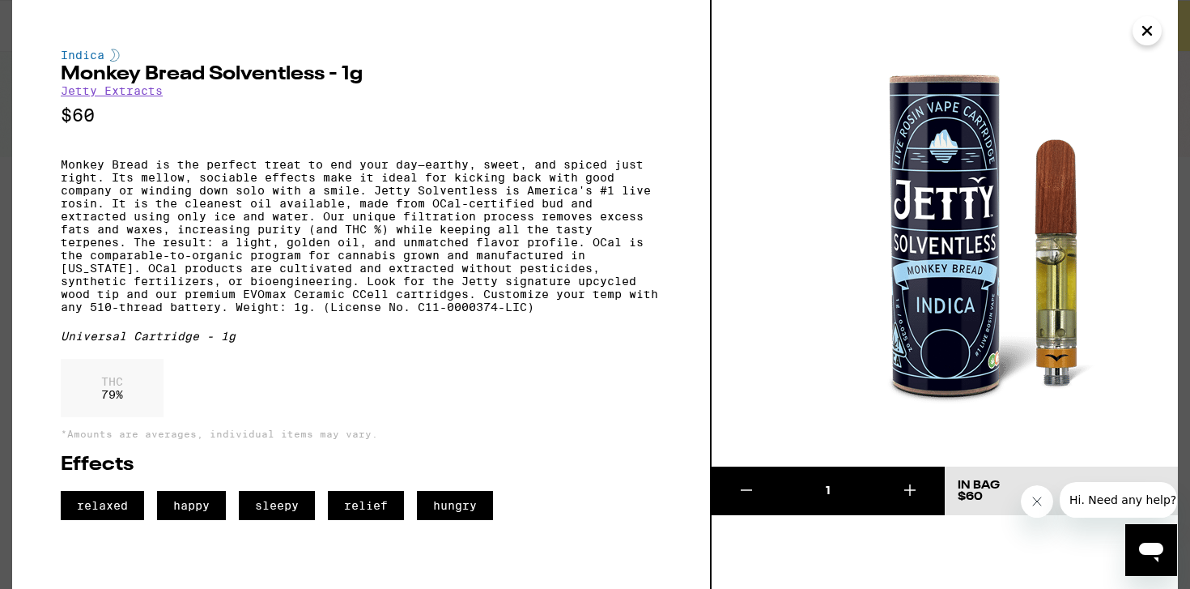
scroll to position [6440, 0]
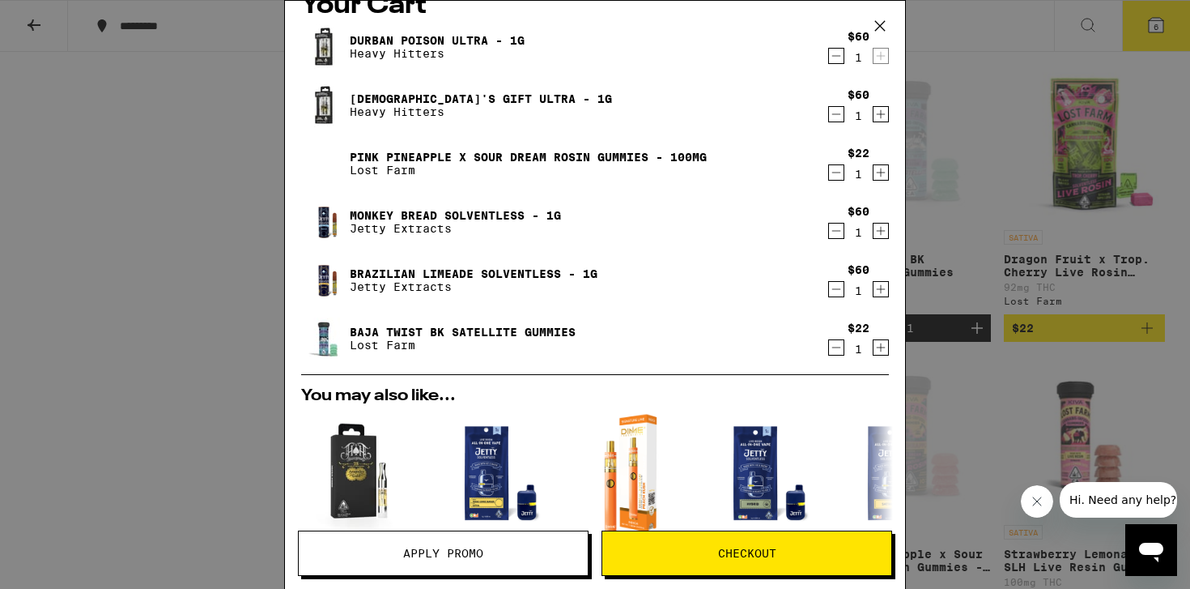
click at [478, 270] on link "Brazilian Limeade Solventless - 1g" at bounding box center [474, 273] width 248 height 13
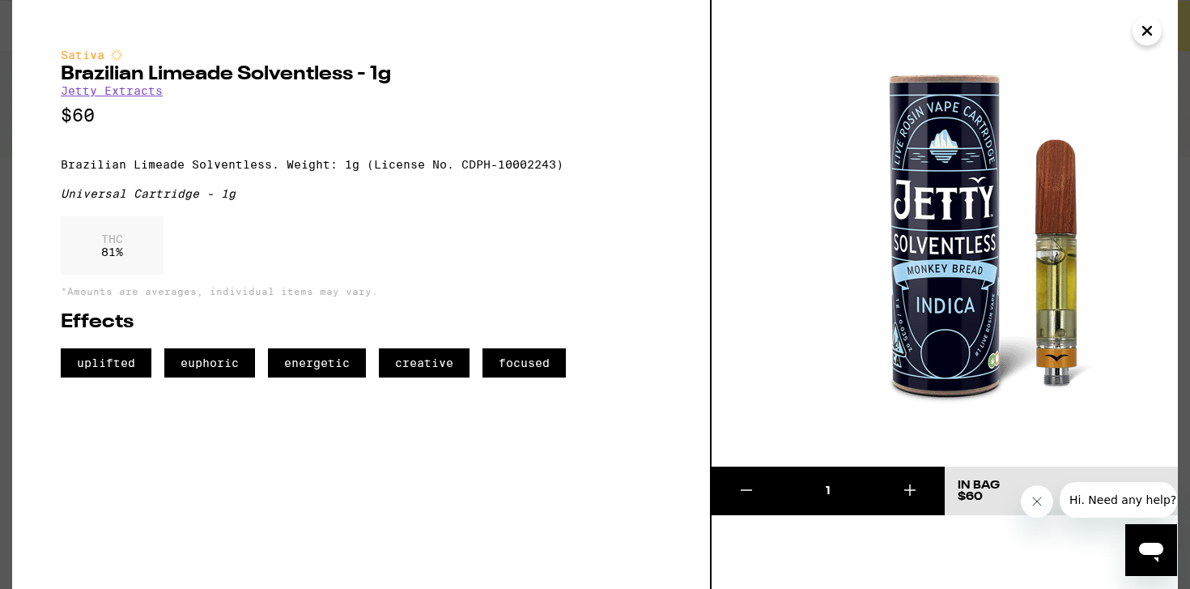
click at [1143, 27] on icon "Close" at bounding box center [1147, 31] width 8 height 8
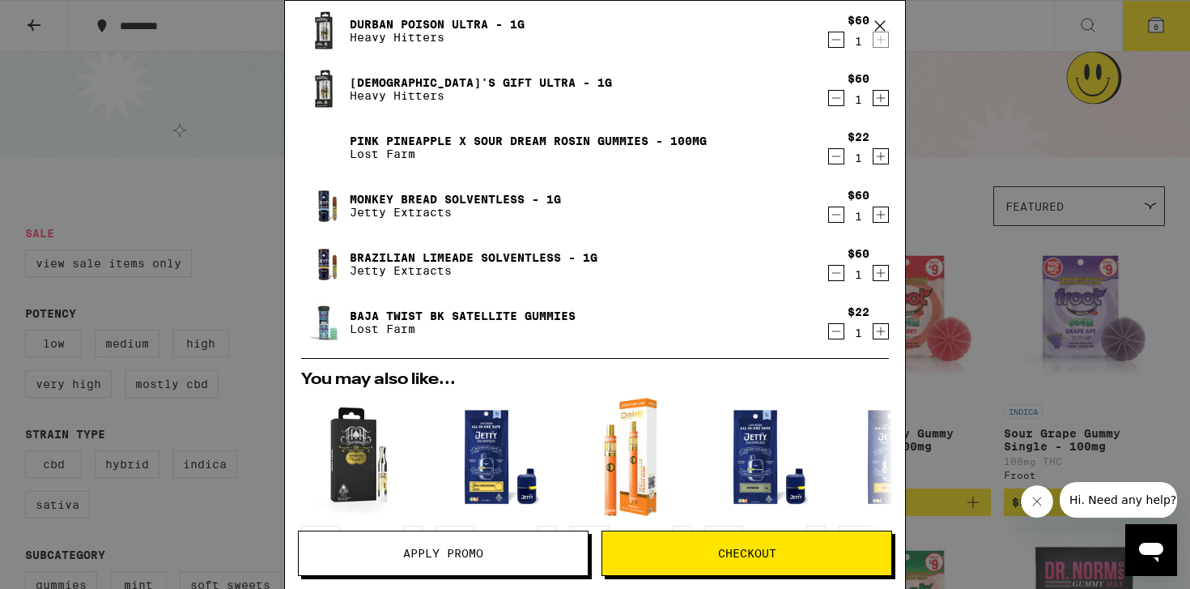
scroll to position [48, 0]
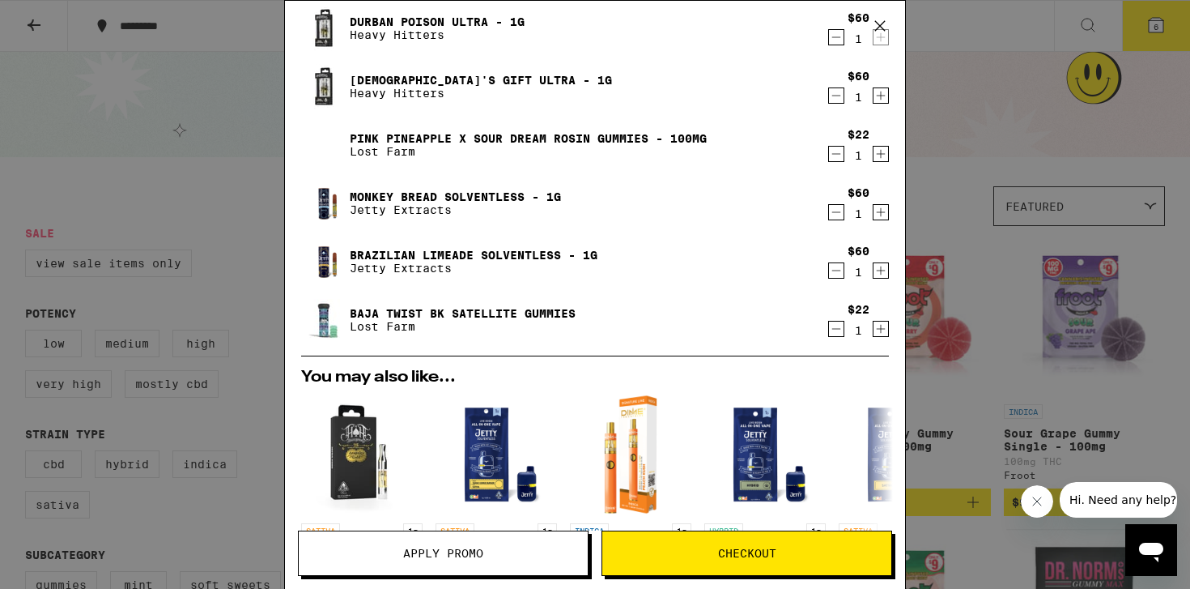
click at [735, 555] on span "Checkout" at bounding box center [747, 552] width 58 height 11
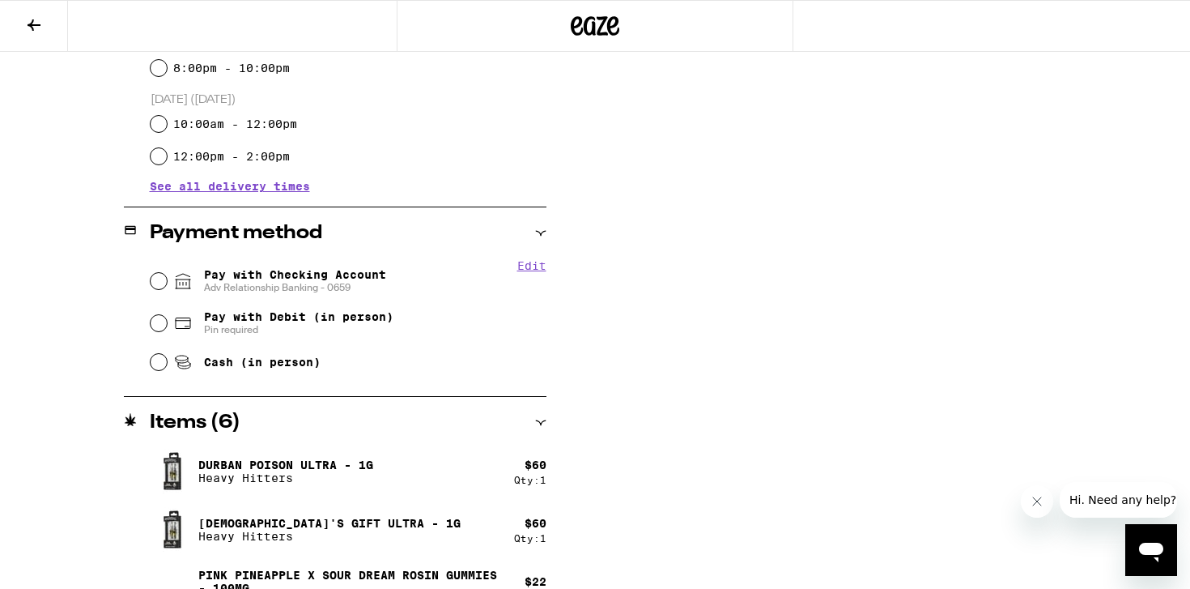
scroll to position [594, 0]
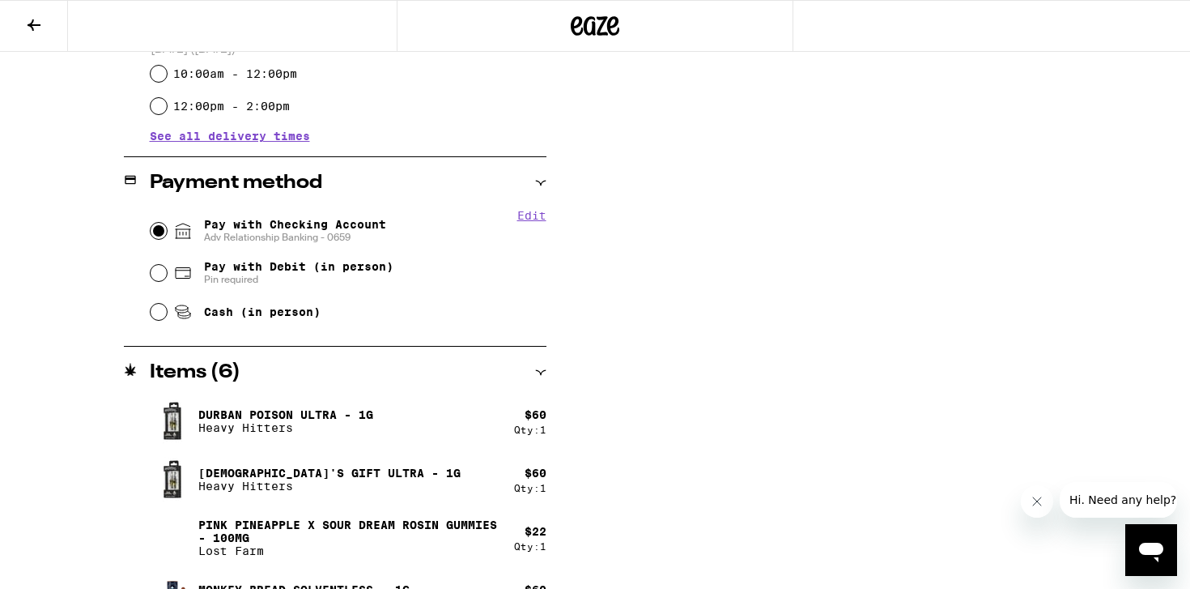
click at [154, 229] on input "Pay with Checking Account Adv Relationship Banking - 0659" at bounding box center [159, 231] width 16 height 16
radio input "true"
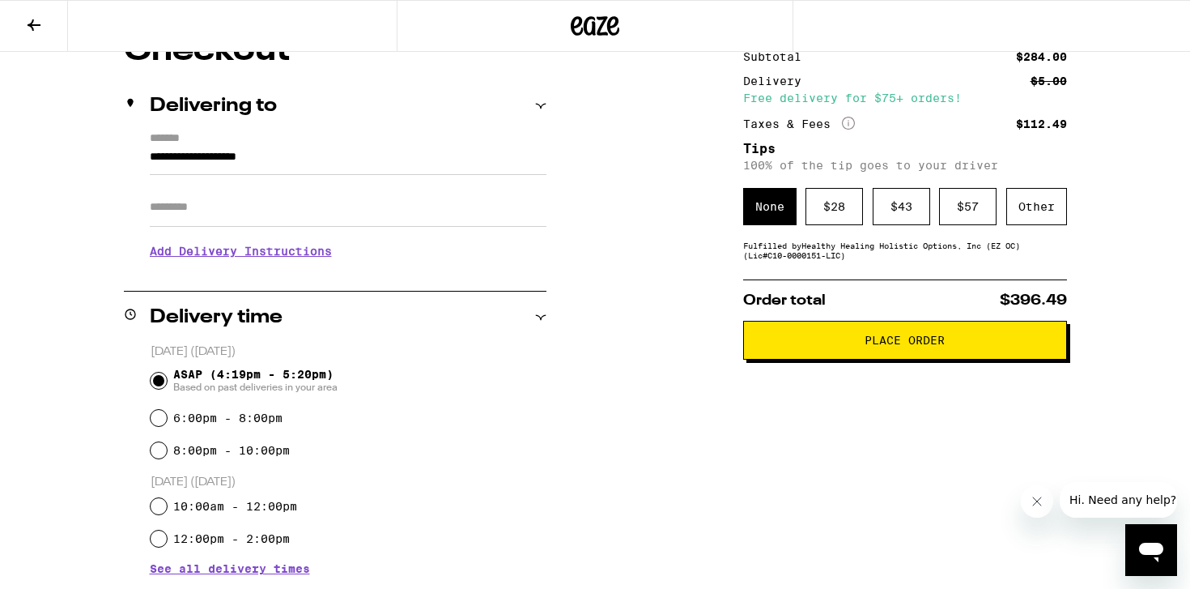
scroll to position [166, 0]
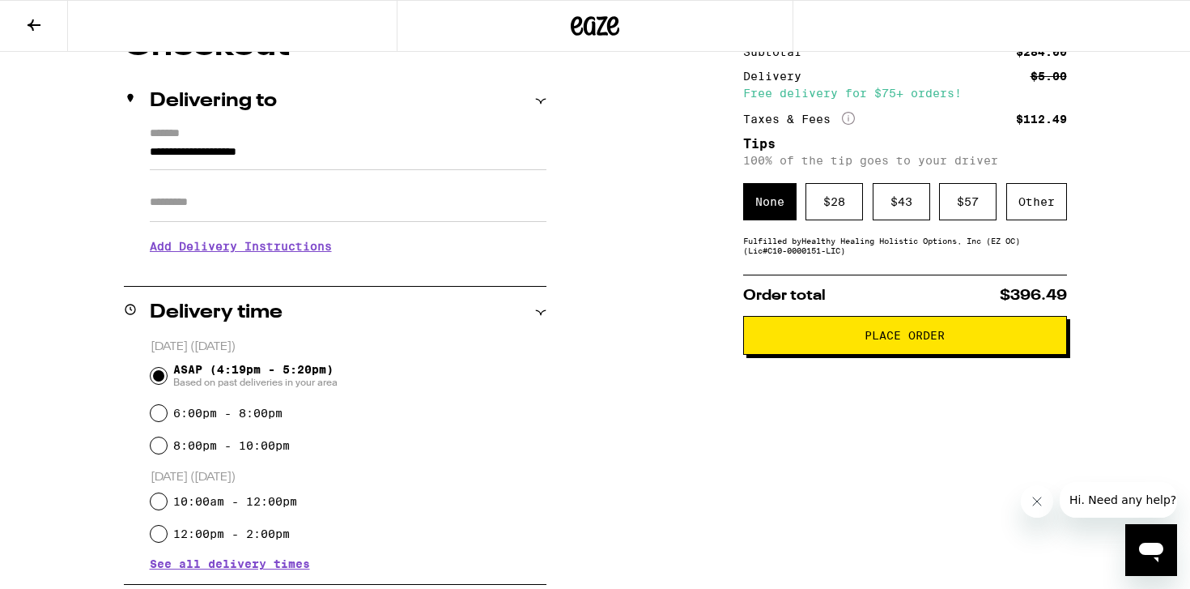
click at [924, 341] on span "Place Order" at bounding box center [905, 335] width 80 height 11
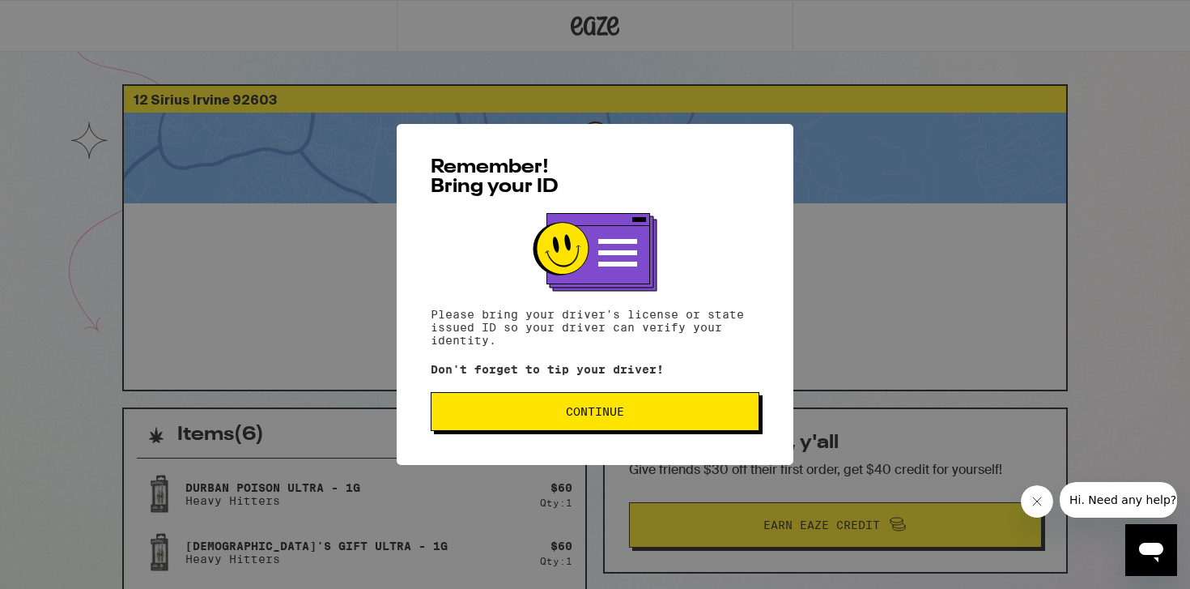
click at [594, 417] on span "Continue" at bounding box center [595, 411] width 58 height 11
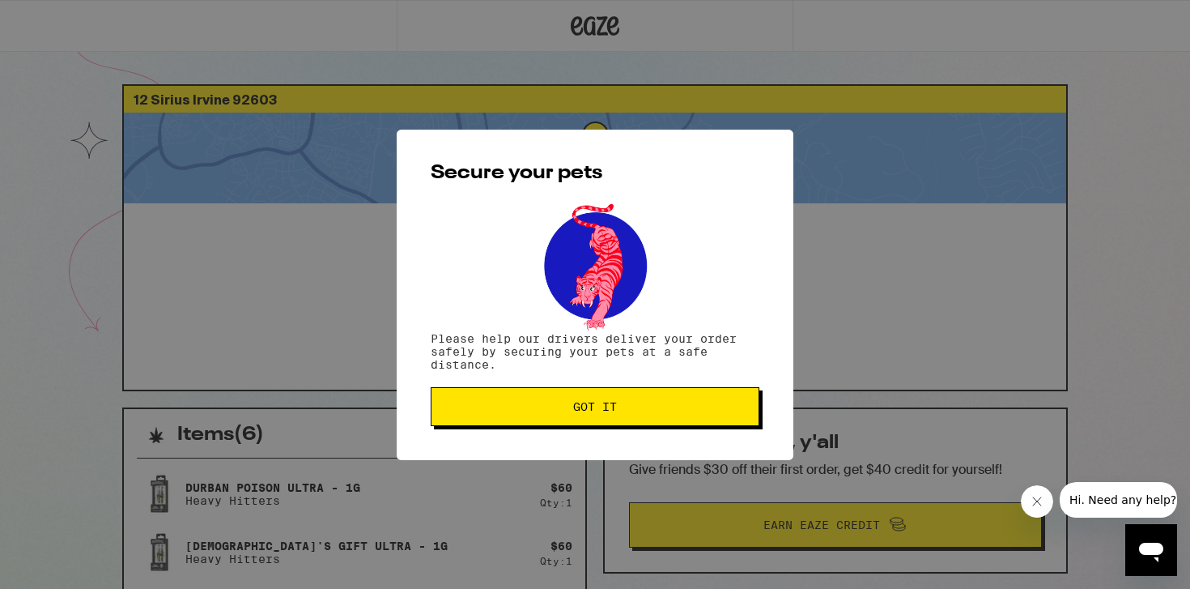
click at [594, 421] on button "Got it" at bounding box center [595, 406] width 329 height 39
